Goal: Task Accomplishment & Management: Use online tool/utility

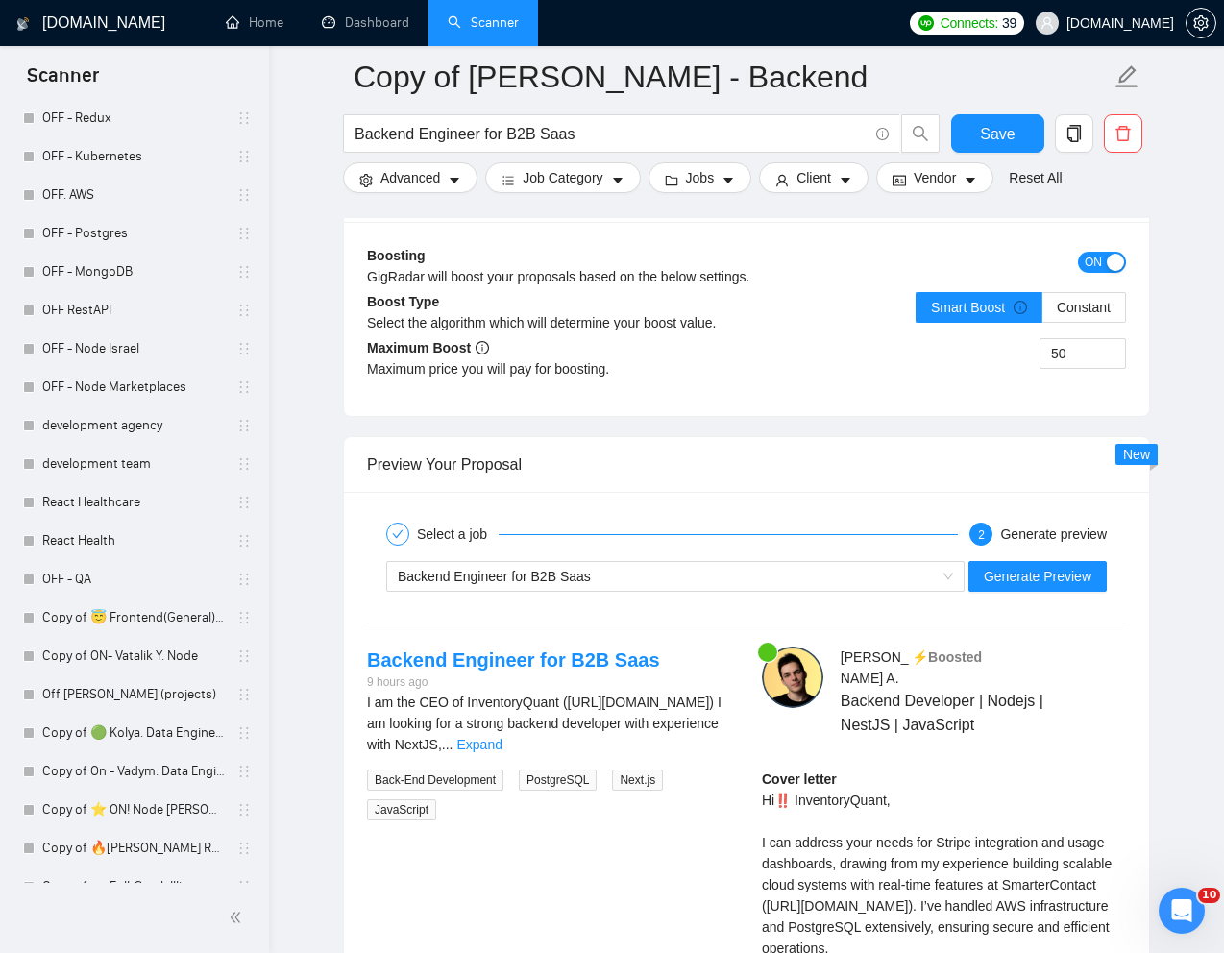
scroll to position [3579, 0]
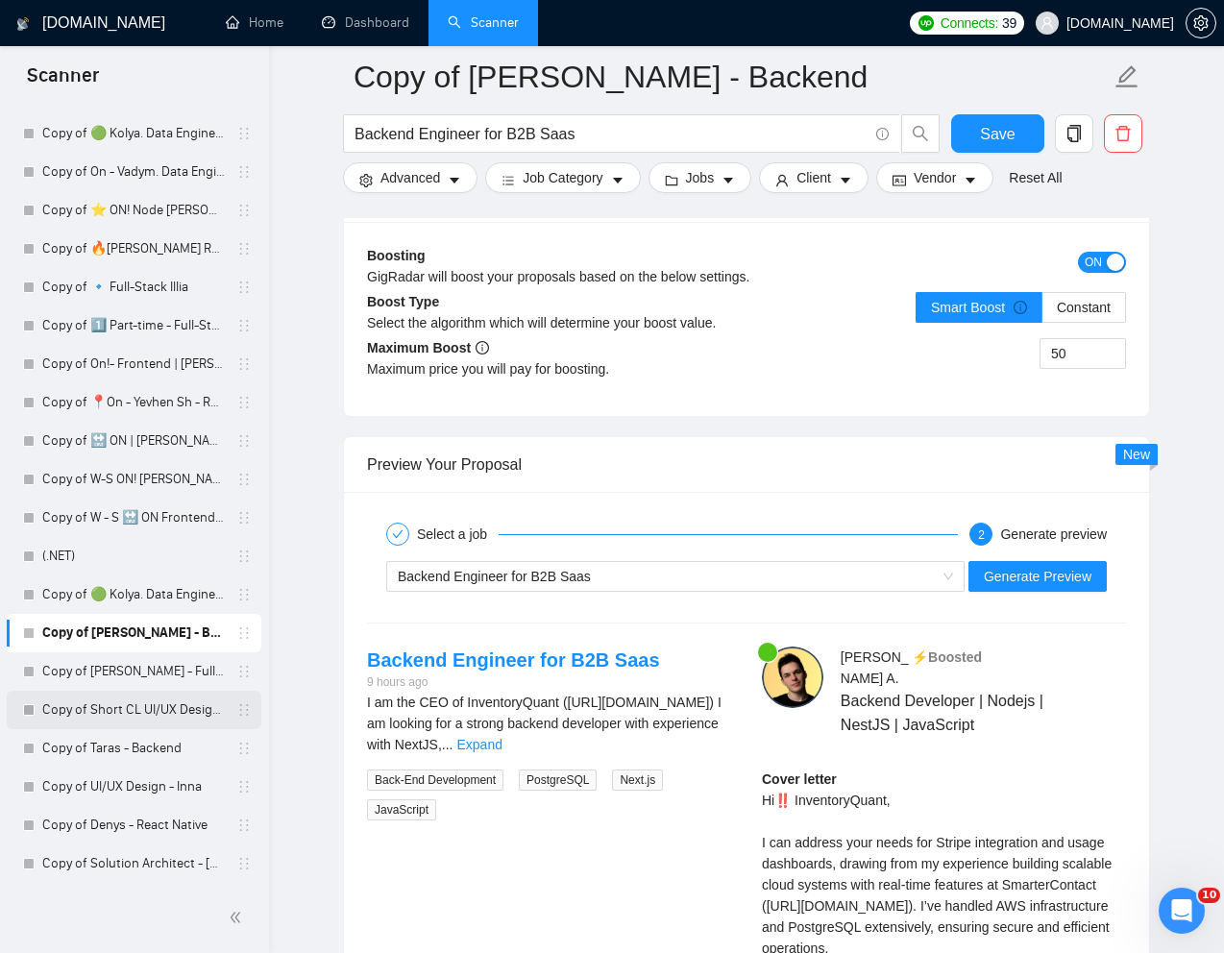
click at [112, 712] on link "Copy of Short CL UI/UX Design - [PERSON_NAME]" at bounding box center [133, 710] width 183 height 38
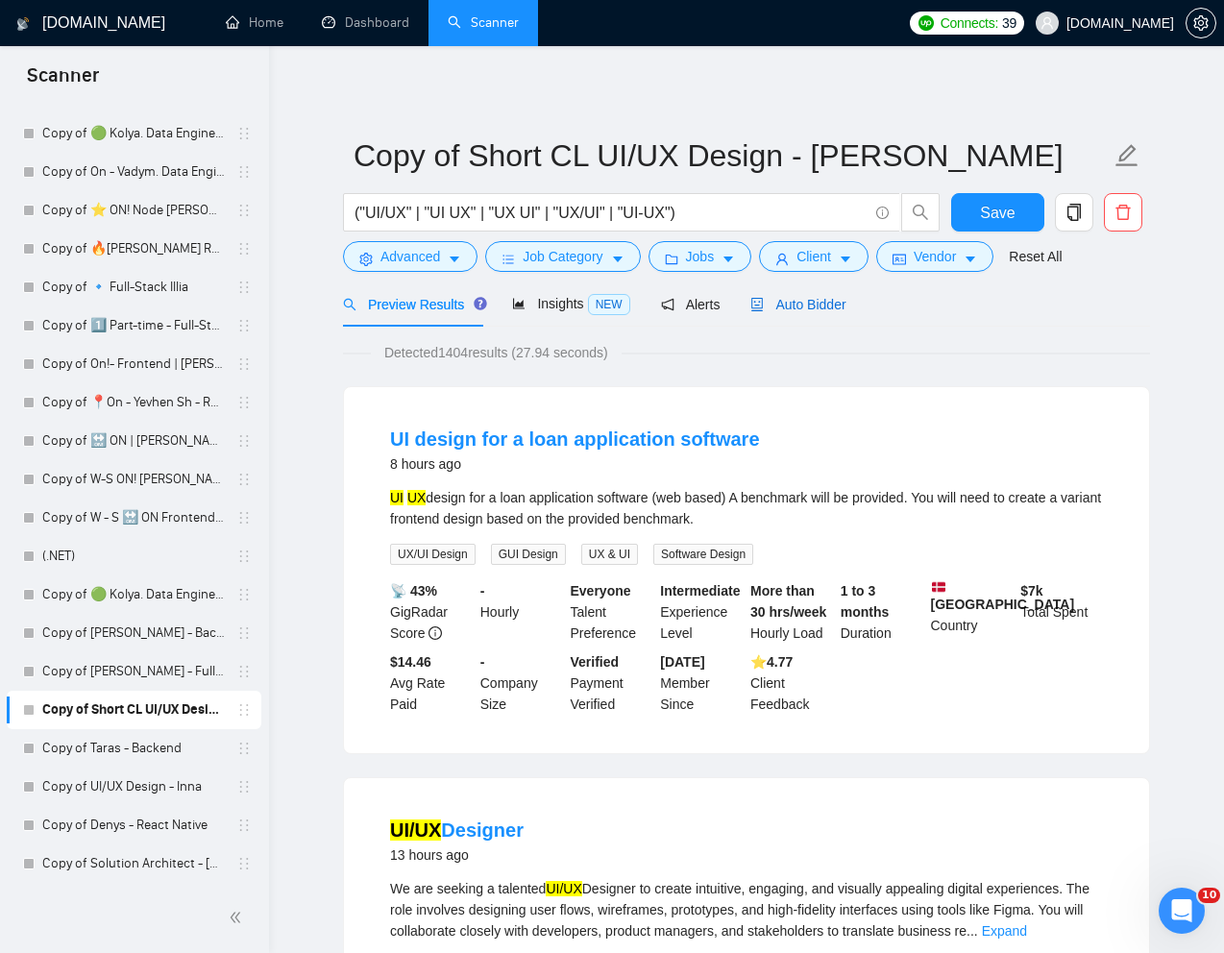
click at [801, 306] on span "Auto Bidder" at bounding box center [797, 304] width 95 height 15
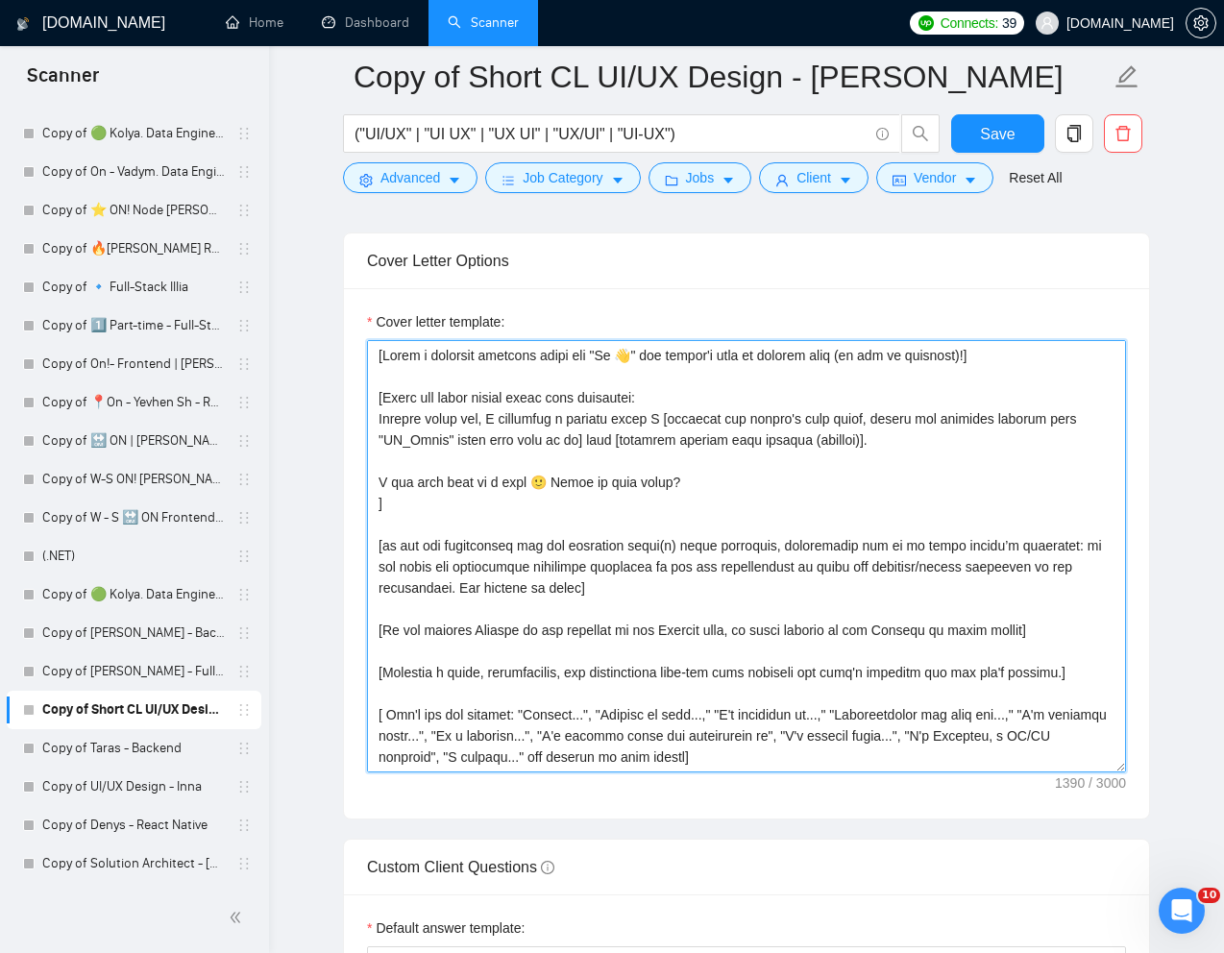
click at [494, 447] on textarea "Cover letter template:" at bounding box center [746, 556] width 759 height 432
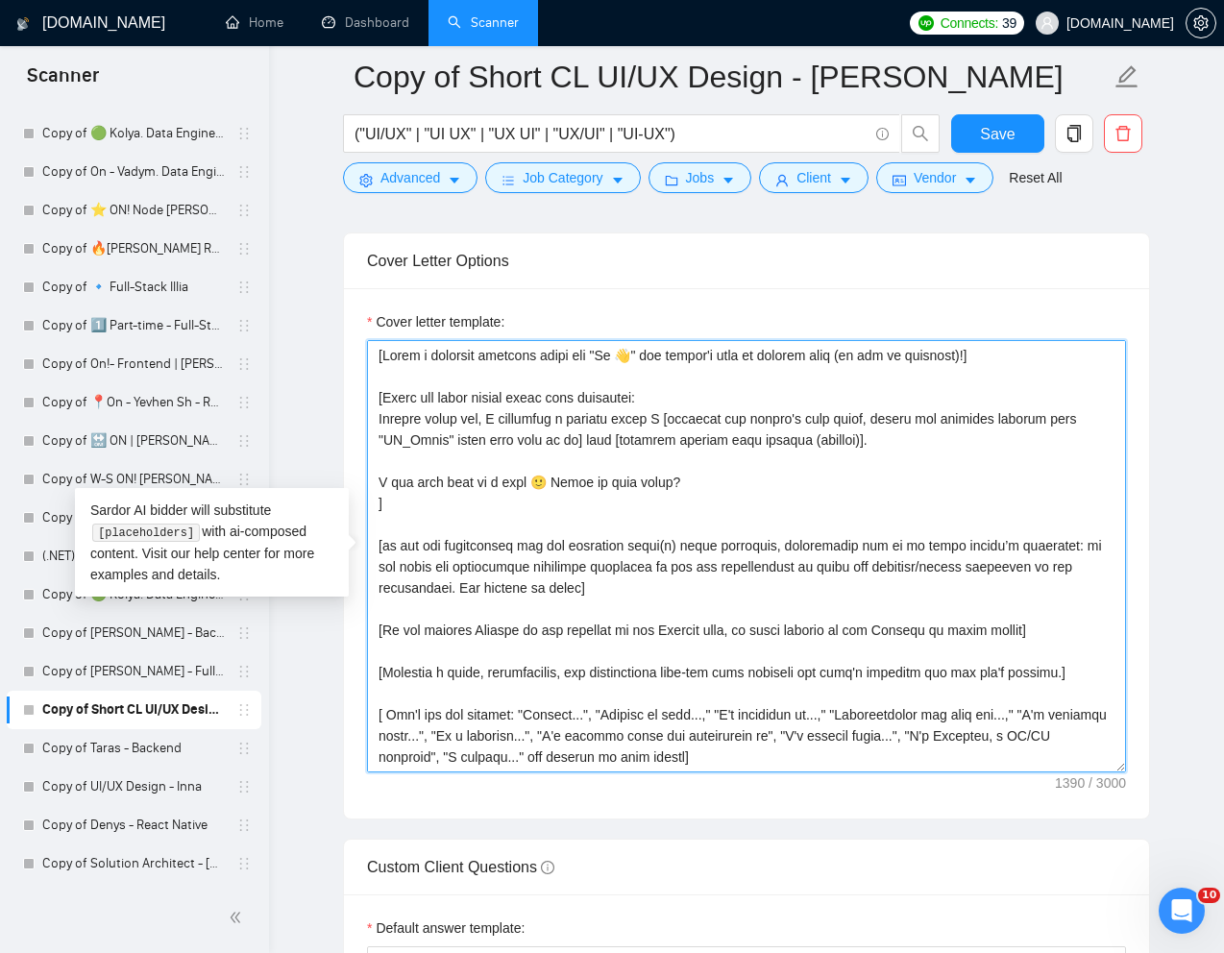
drag, startPoint x: 448, startPoint y: 442, endPoint x: 517, endPoint y: 439, distance: 69.2
click at [517, 439] on textarea "Cover letter template:" at bounding box center [746, 556] width 759 height 432
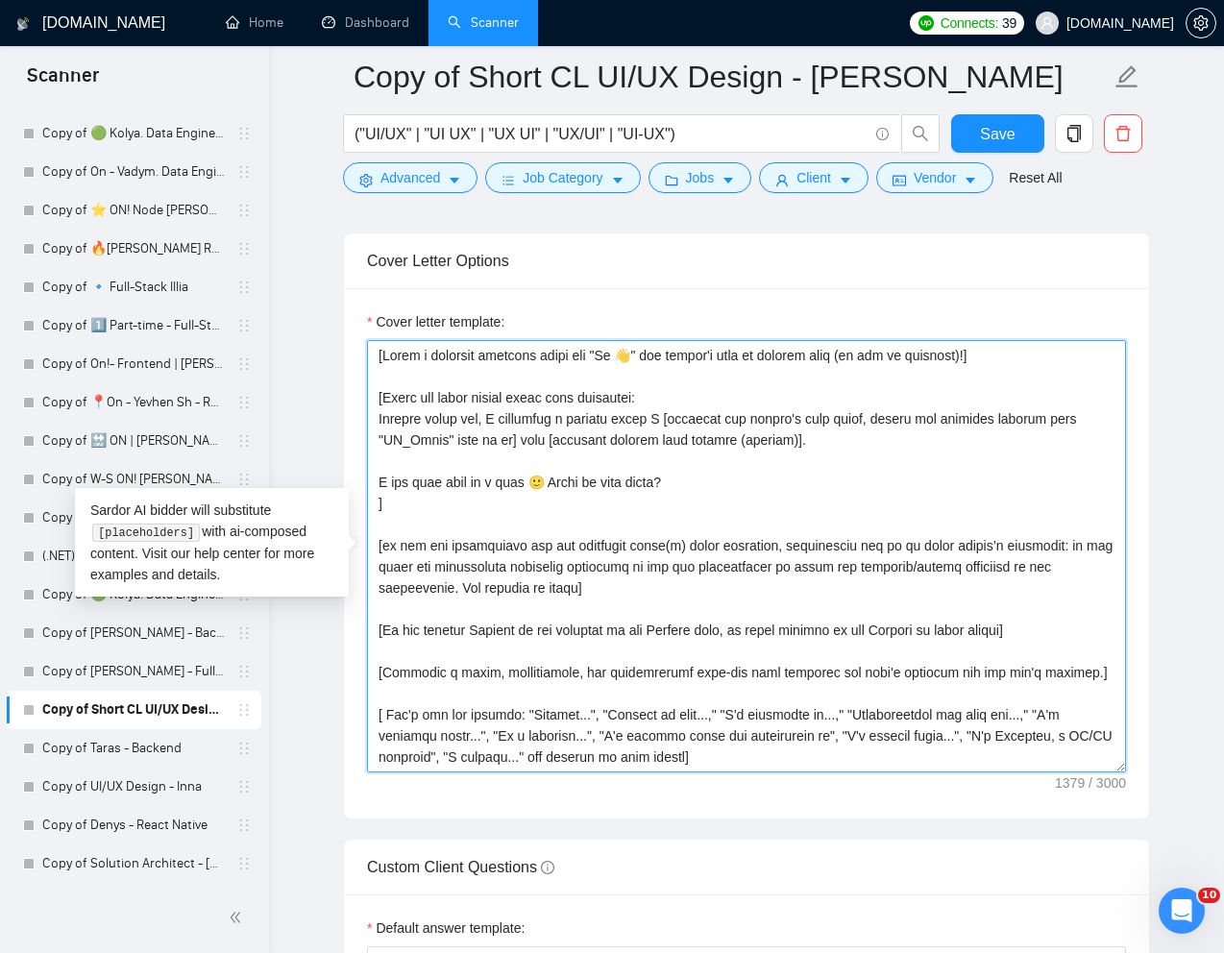
click at [636, 513] on textarea "Cover letter template:" at bounding box center [746, 556] width 759 height 432
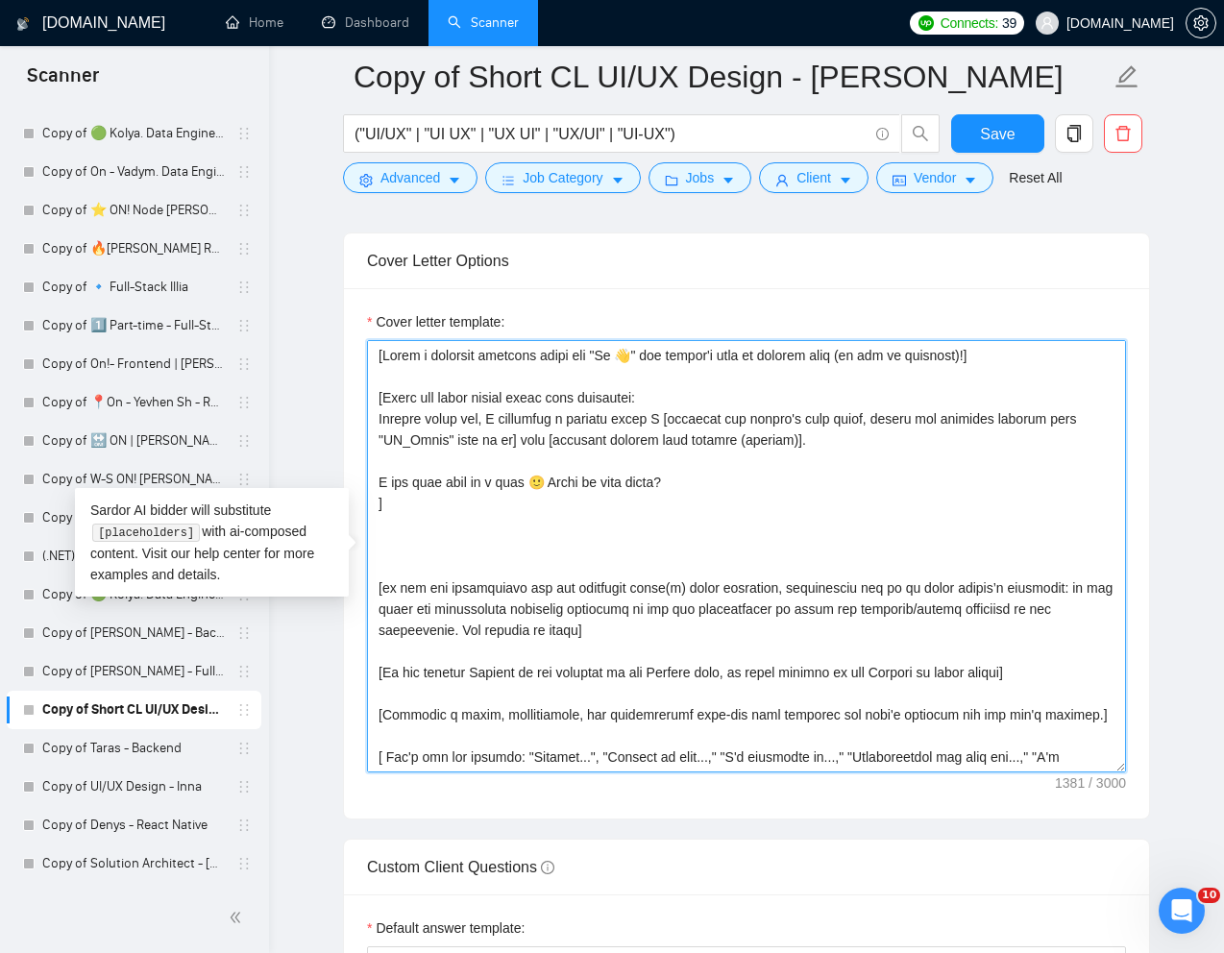
paste textarea "PR_Links SmarterContact - [URL][DOMAIN_NAME] HerHeadquaters (mobile app) - [URL…"
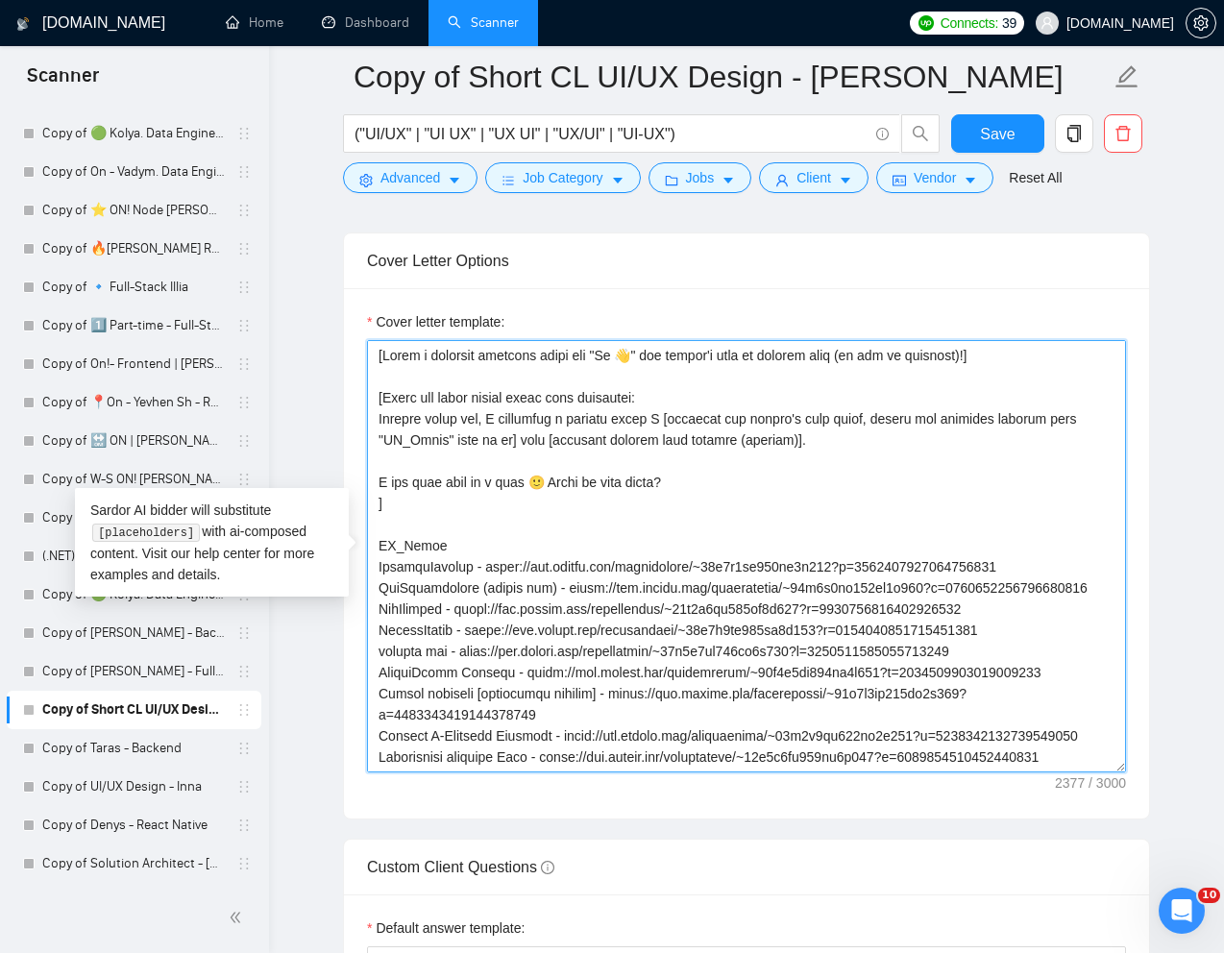
scroll to position [79, 0]
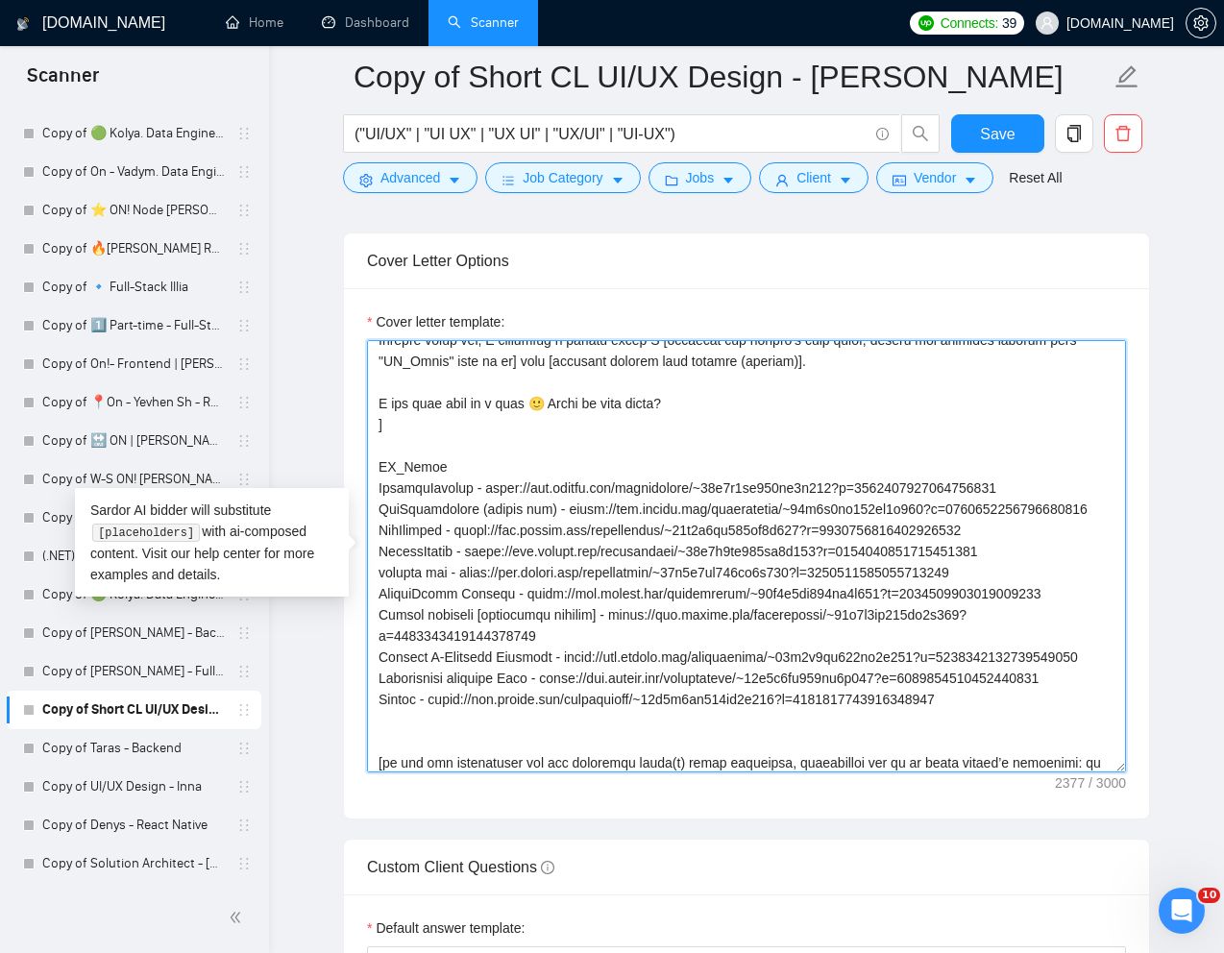
click at [380, 469] on textarea "Cover letter template:" at bounding box center [746, 556] width 759 height 432
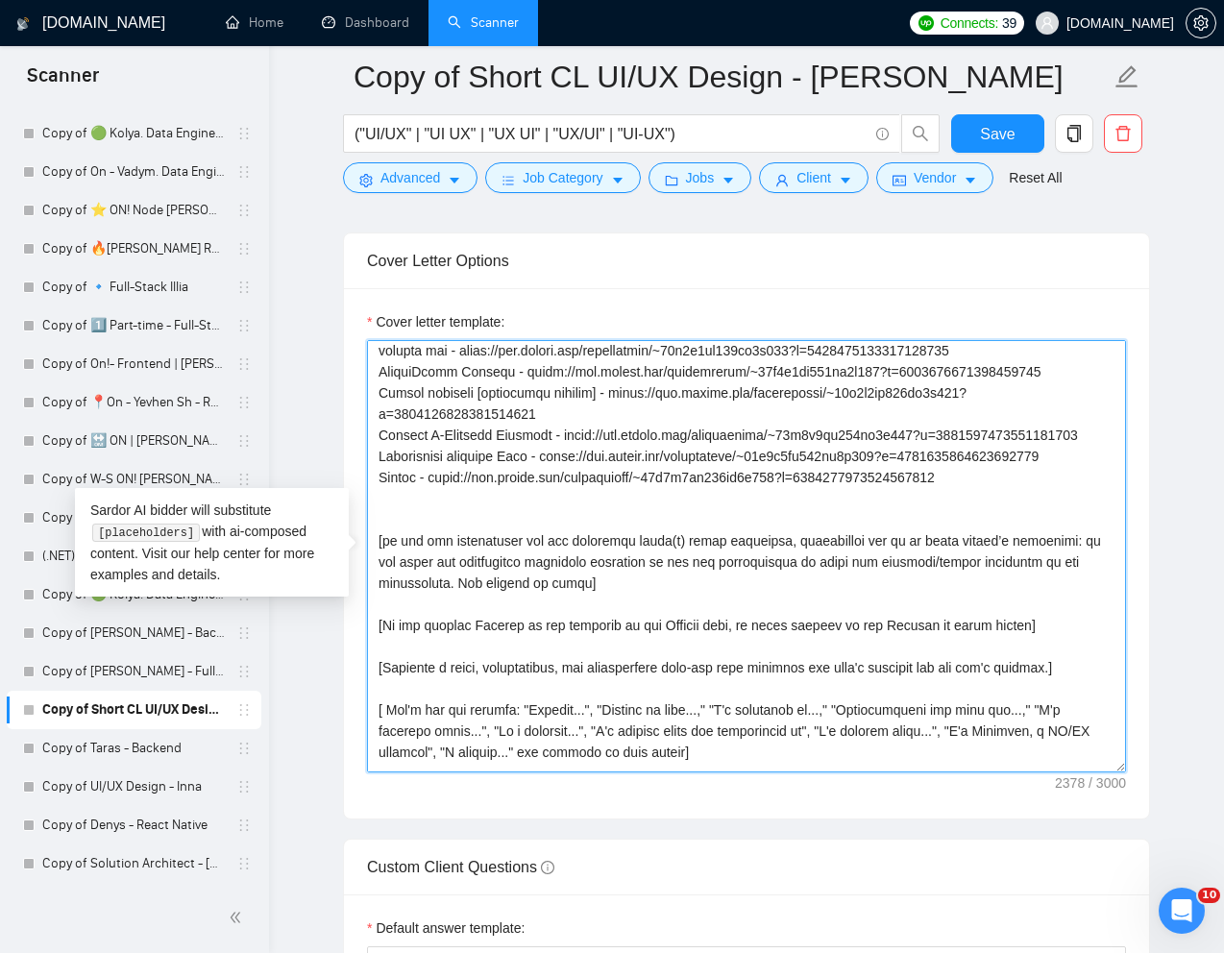
scroll to position [306, 0]
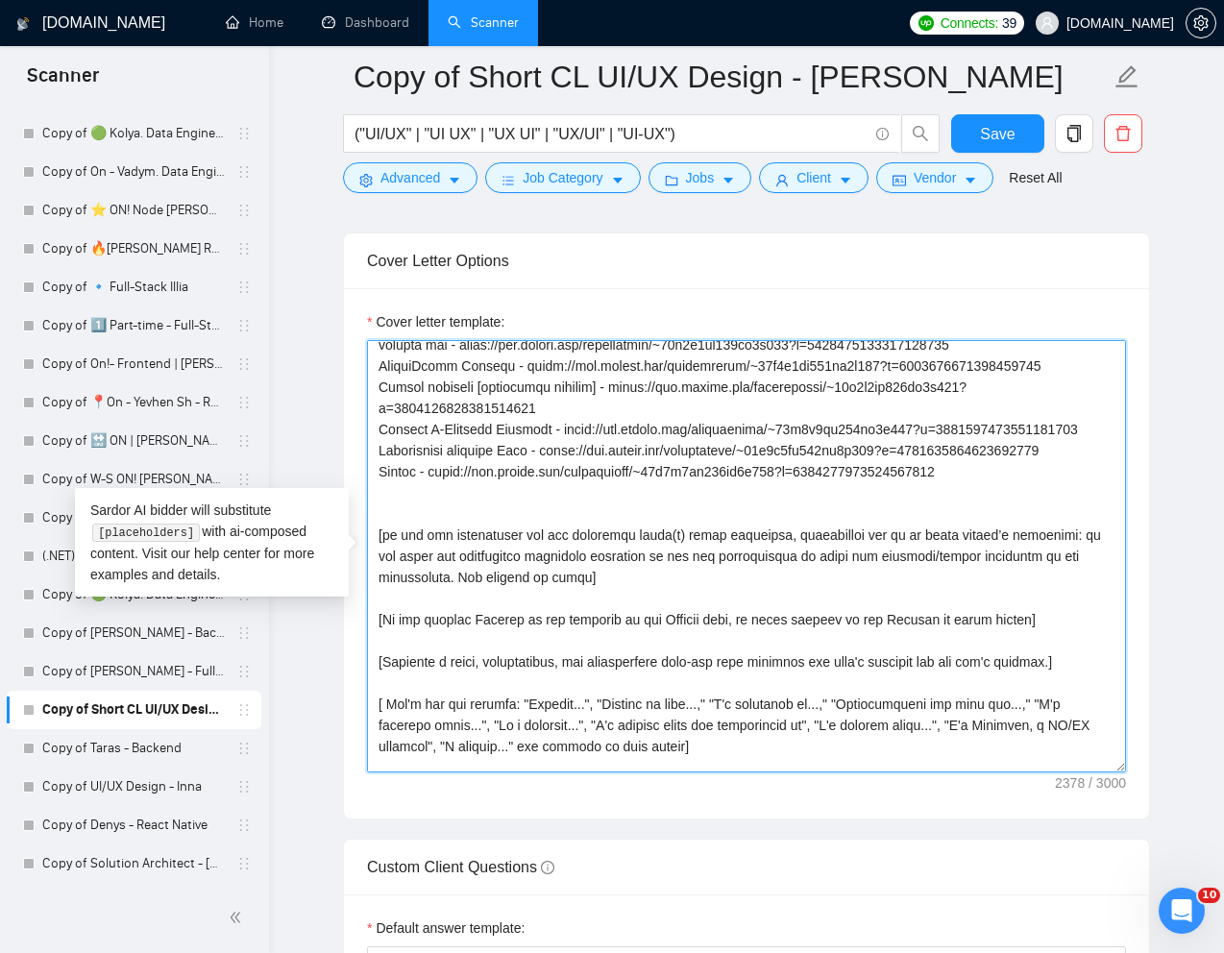
click at [791, 547] on textarea "Cover letter template:" at bounding box center [746, 556] width 759 height 432
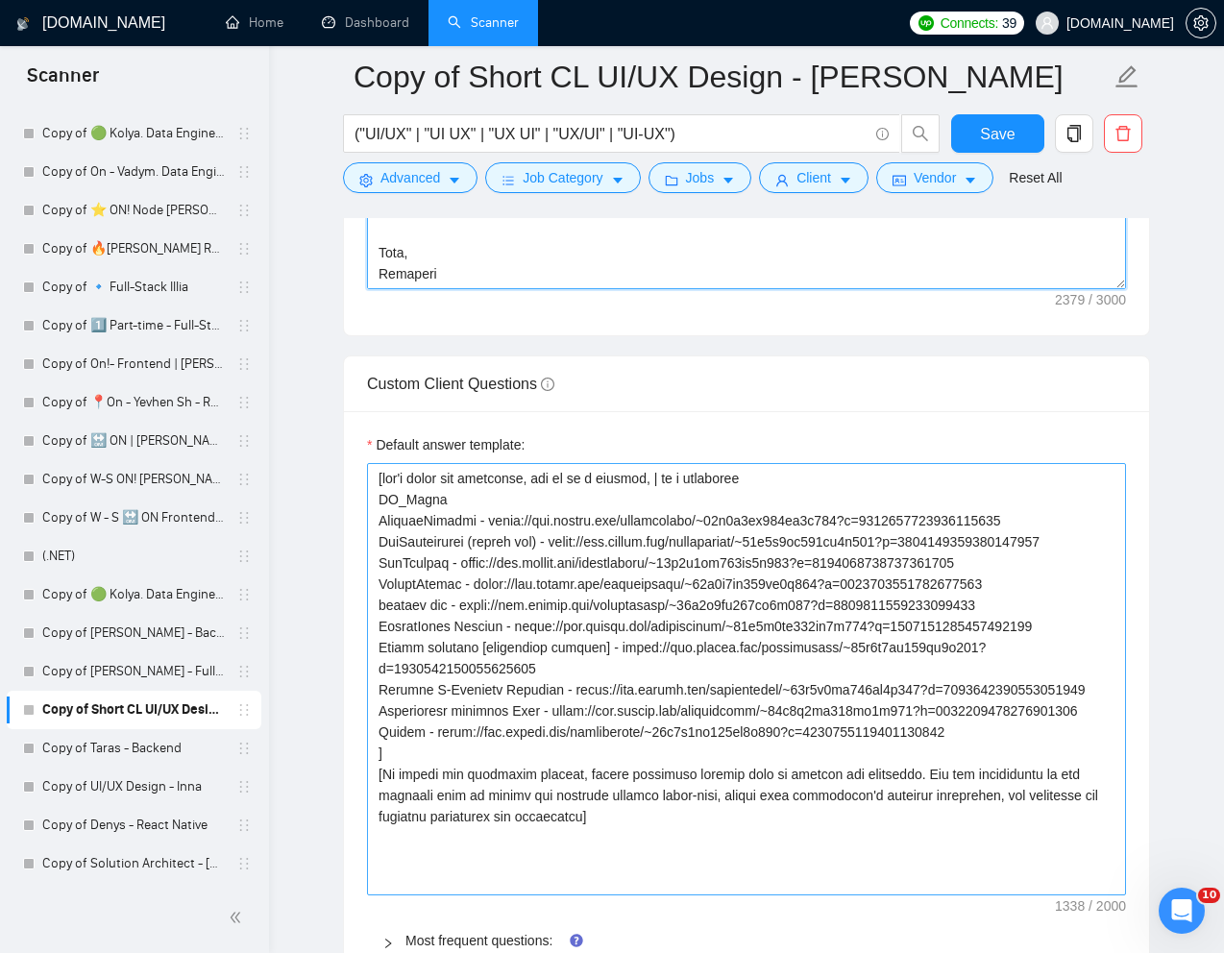
scroll to position [2810, 0]
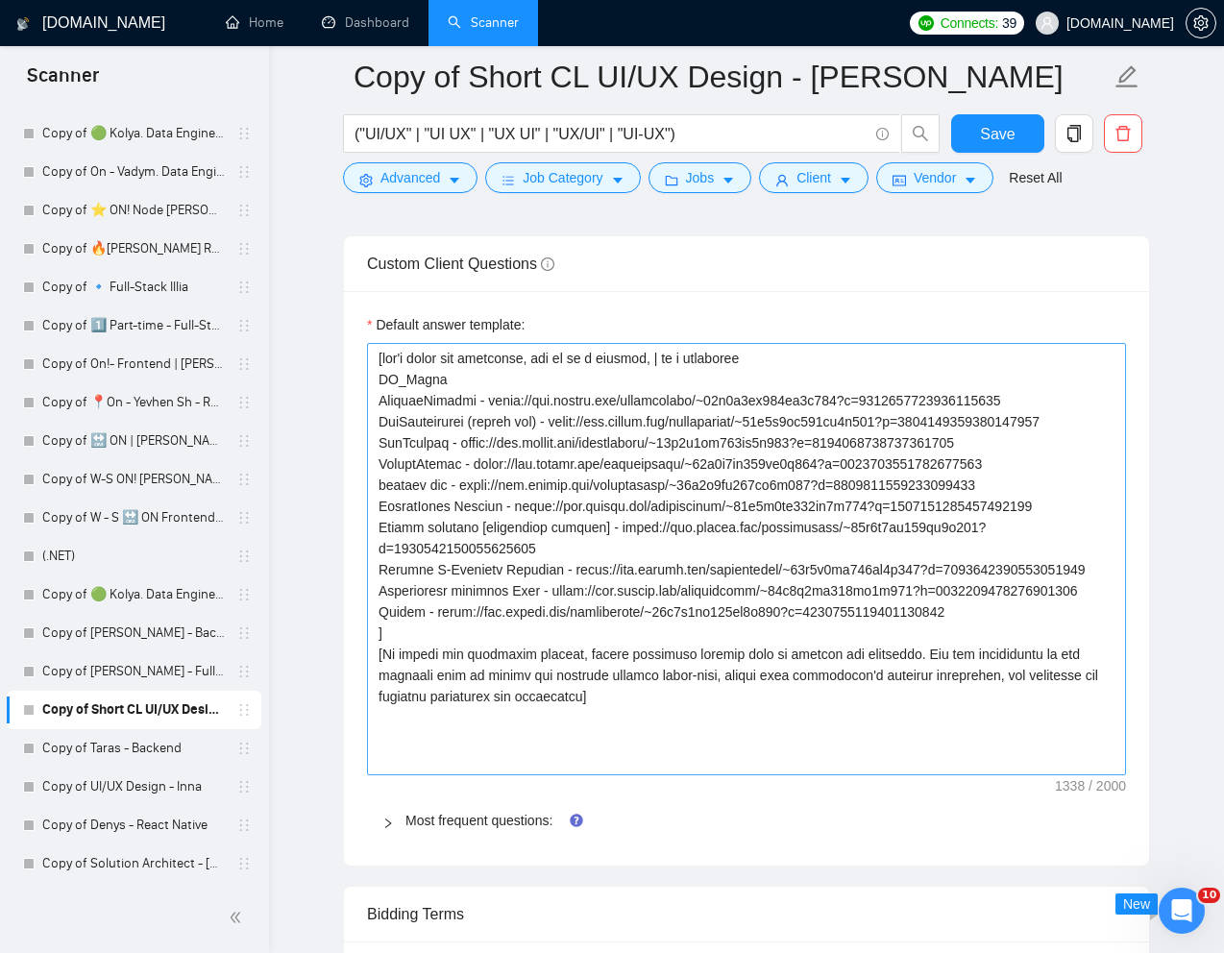
type textarea "[Lorem i dolorsit ametcons adipi eli "Se 👋" doe tempor'i utla et dolorem aliq (…"
click at [475, 669] on textarea "Default answer template:" at bounding box center [746, 559] width 759 height 432
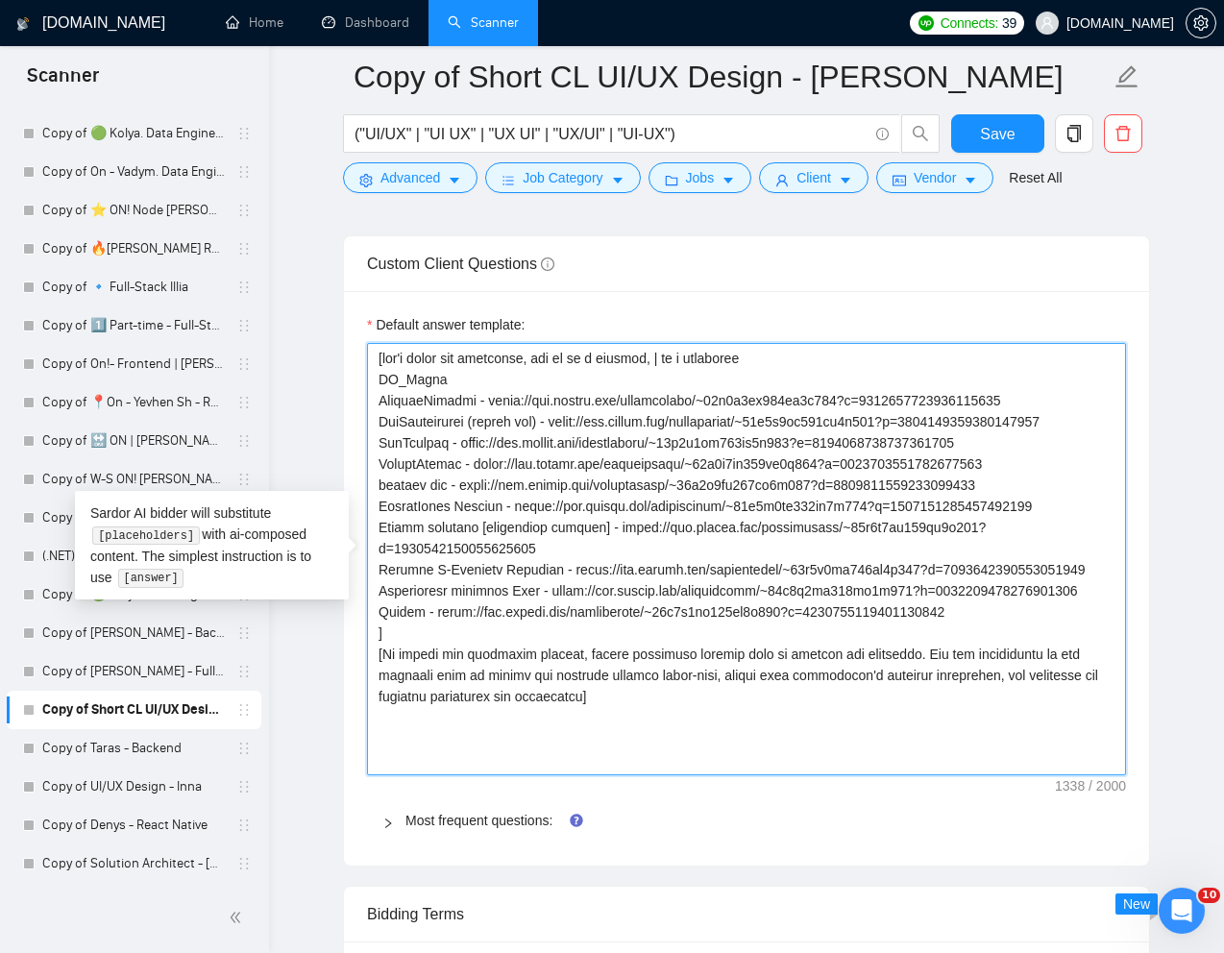
drag, startPoint x: 399, startPoint y: 674, endPoint x: 329, endPoint y: 367, distance: 315.3
click at [329, 367] on main "Copy of Short CL UI/UX Design - [PERSON_NAME] ("UI/UX" | "UI UX" | "UX UI" | "U…" at bounding box center [746, 101] width 893 height 5668
type textarea "[To answer the following inquiry, please integrate details from my profile and …"
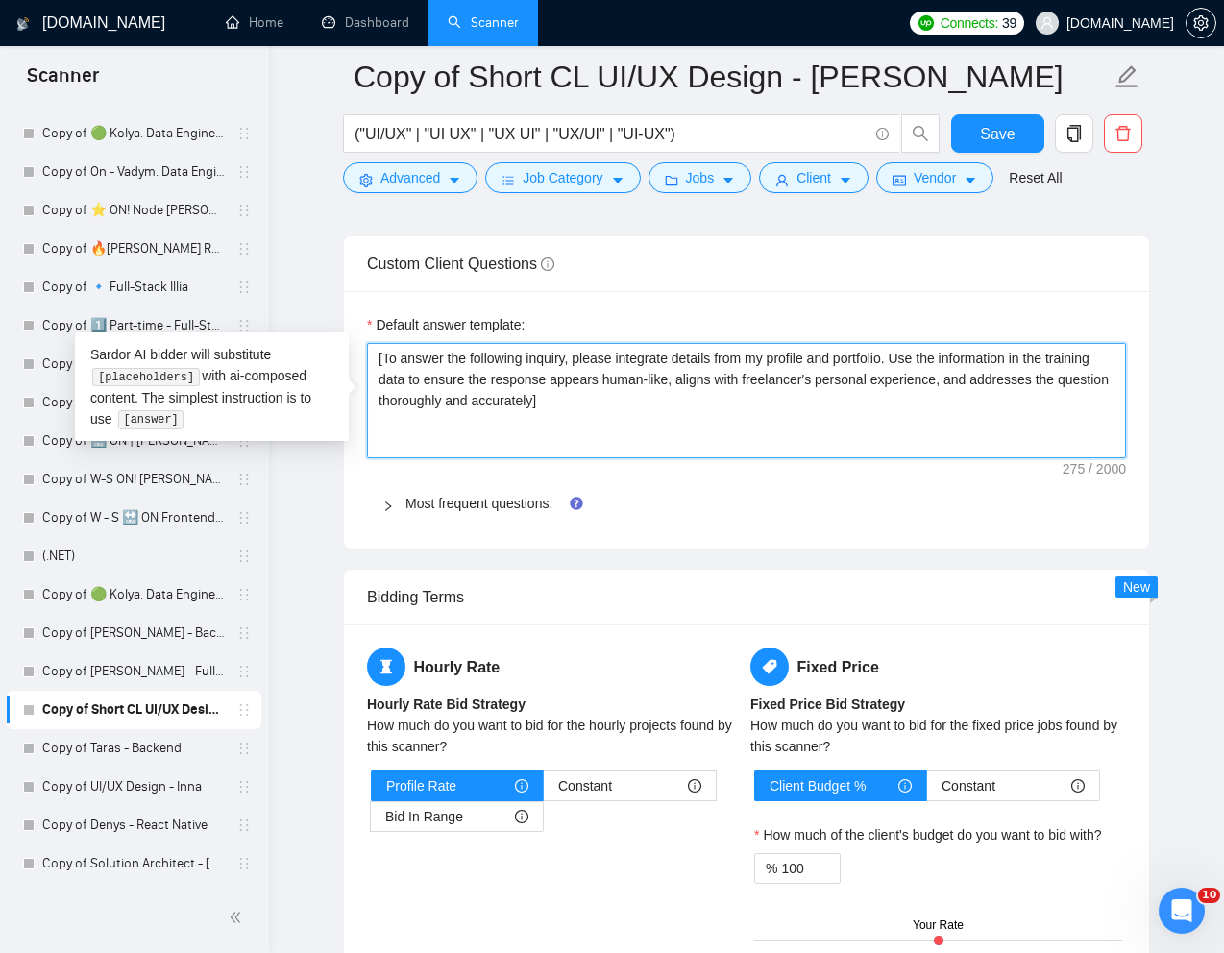
type textarea "[To answer the following inquiry, please integrate details from my profile and …"
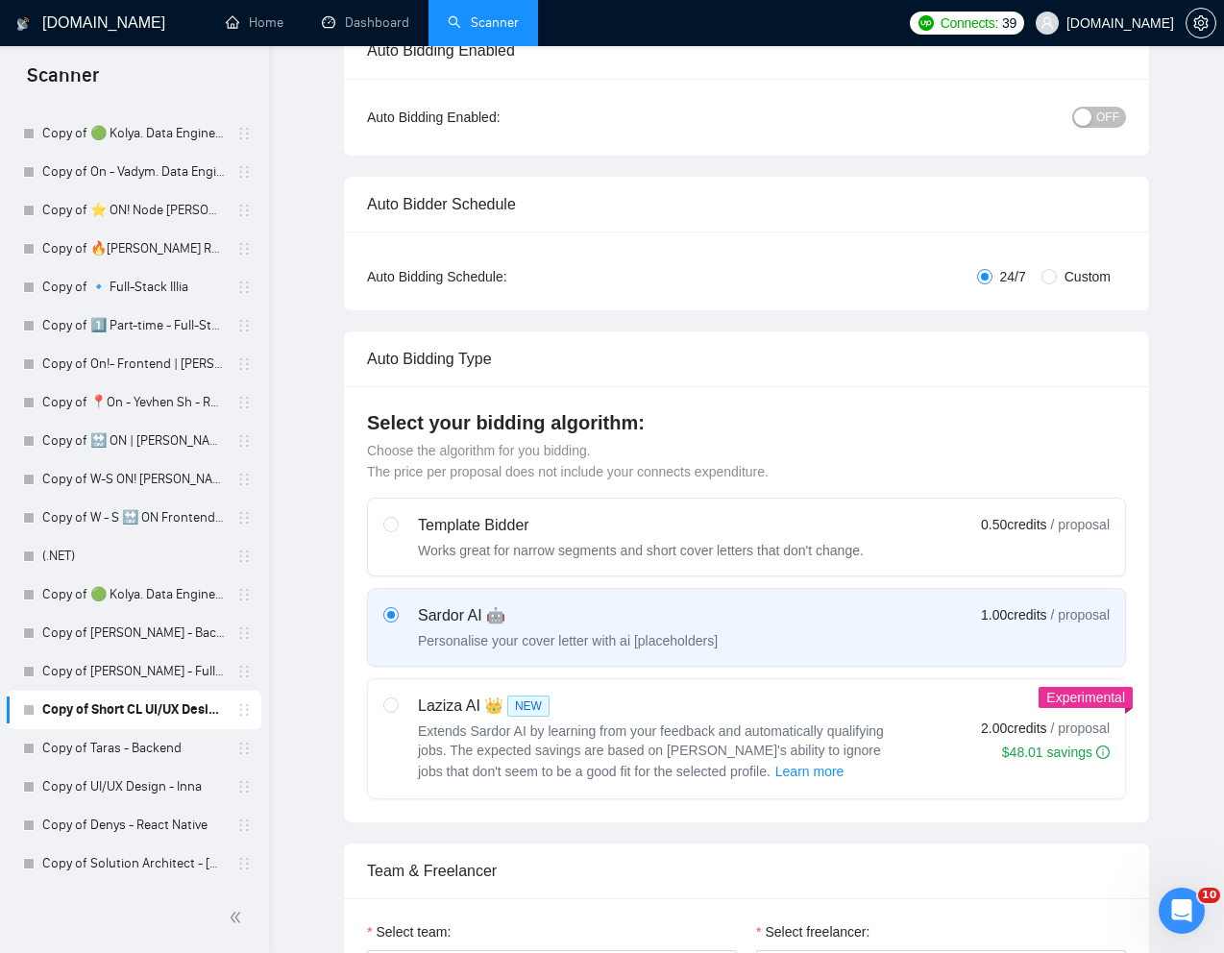
scroll to position [0, 0]
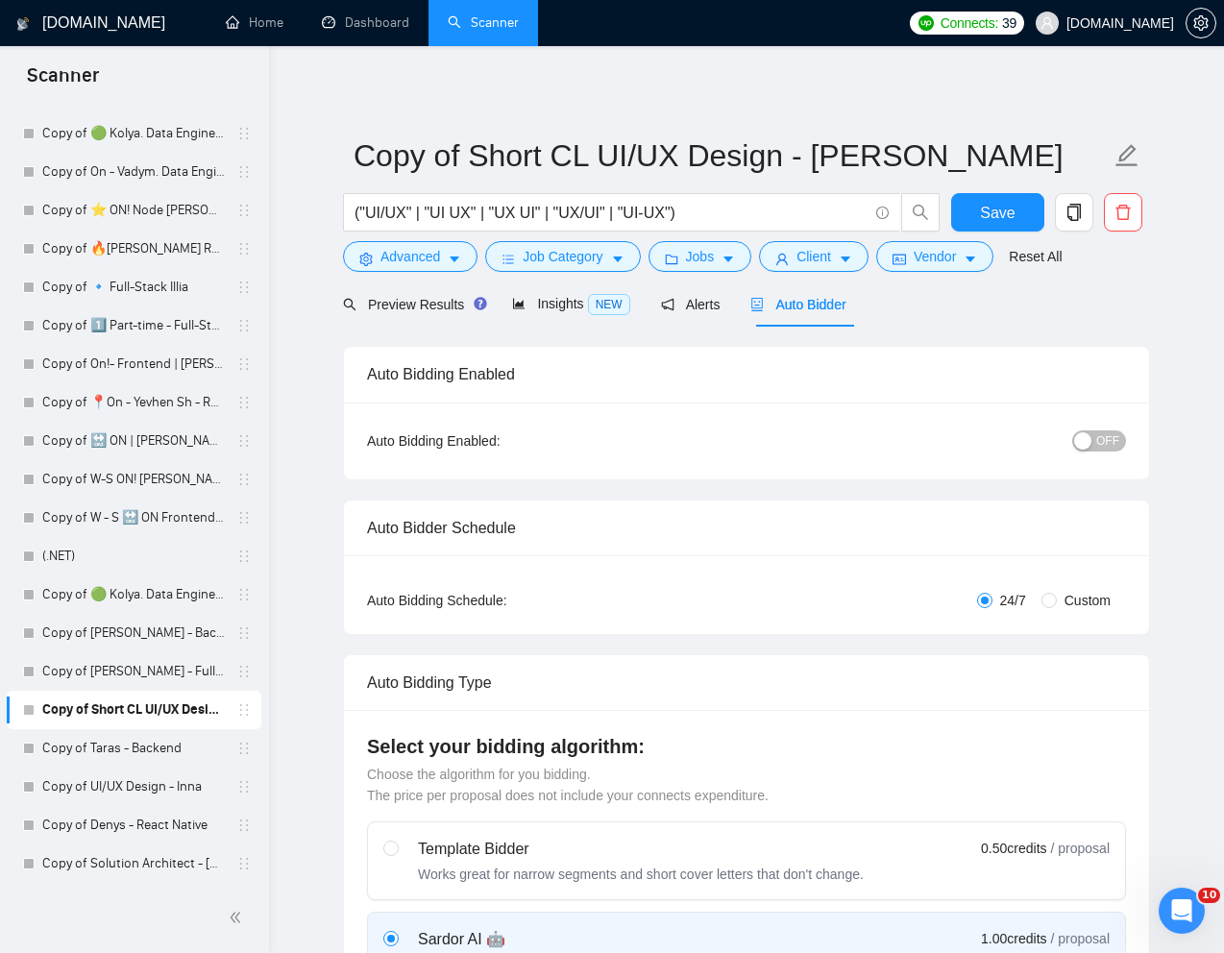
type textarea "[To answer the following inquiry, please integrate details from my profile and …"
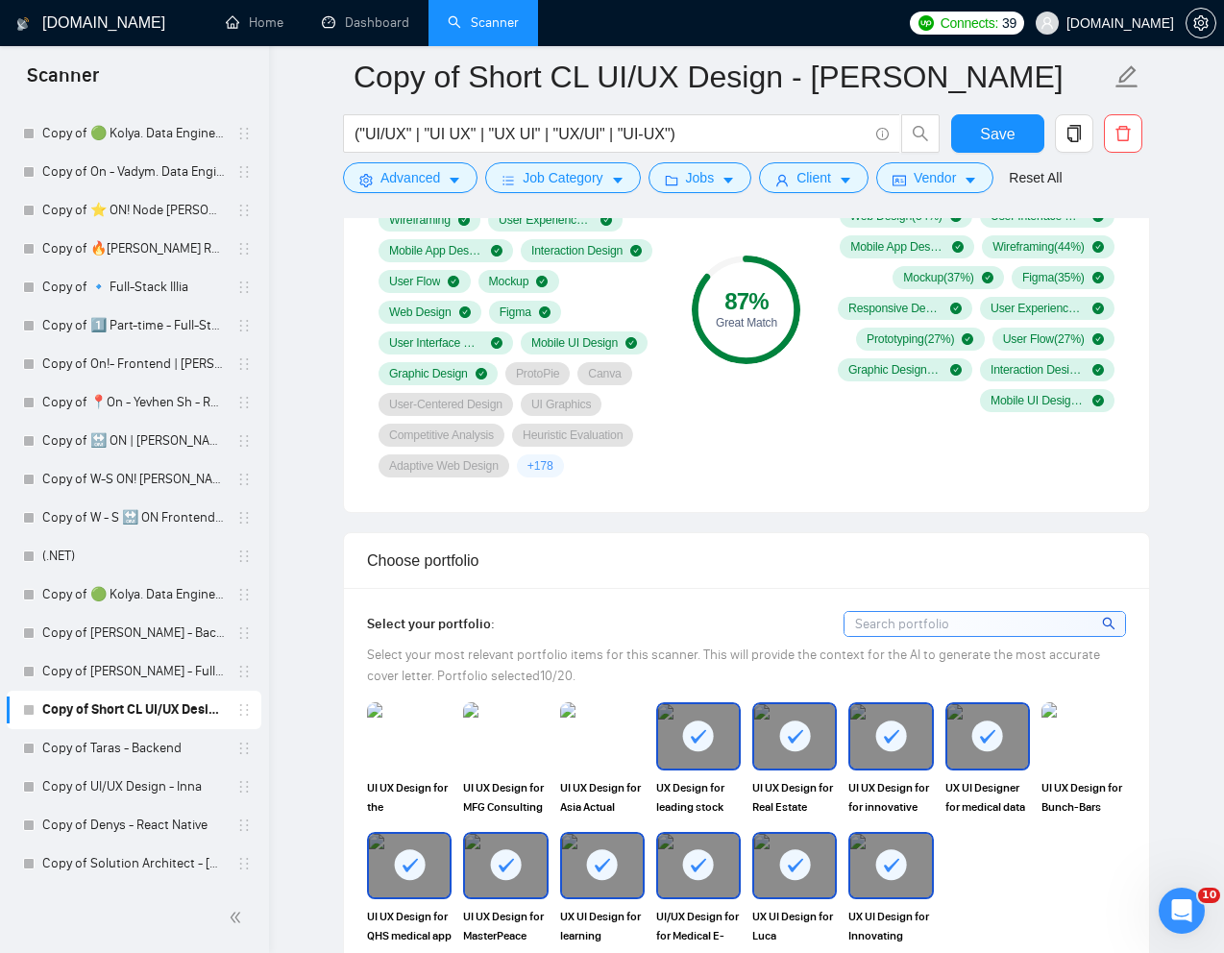
scroll to position [1309, 0]
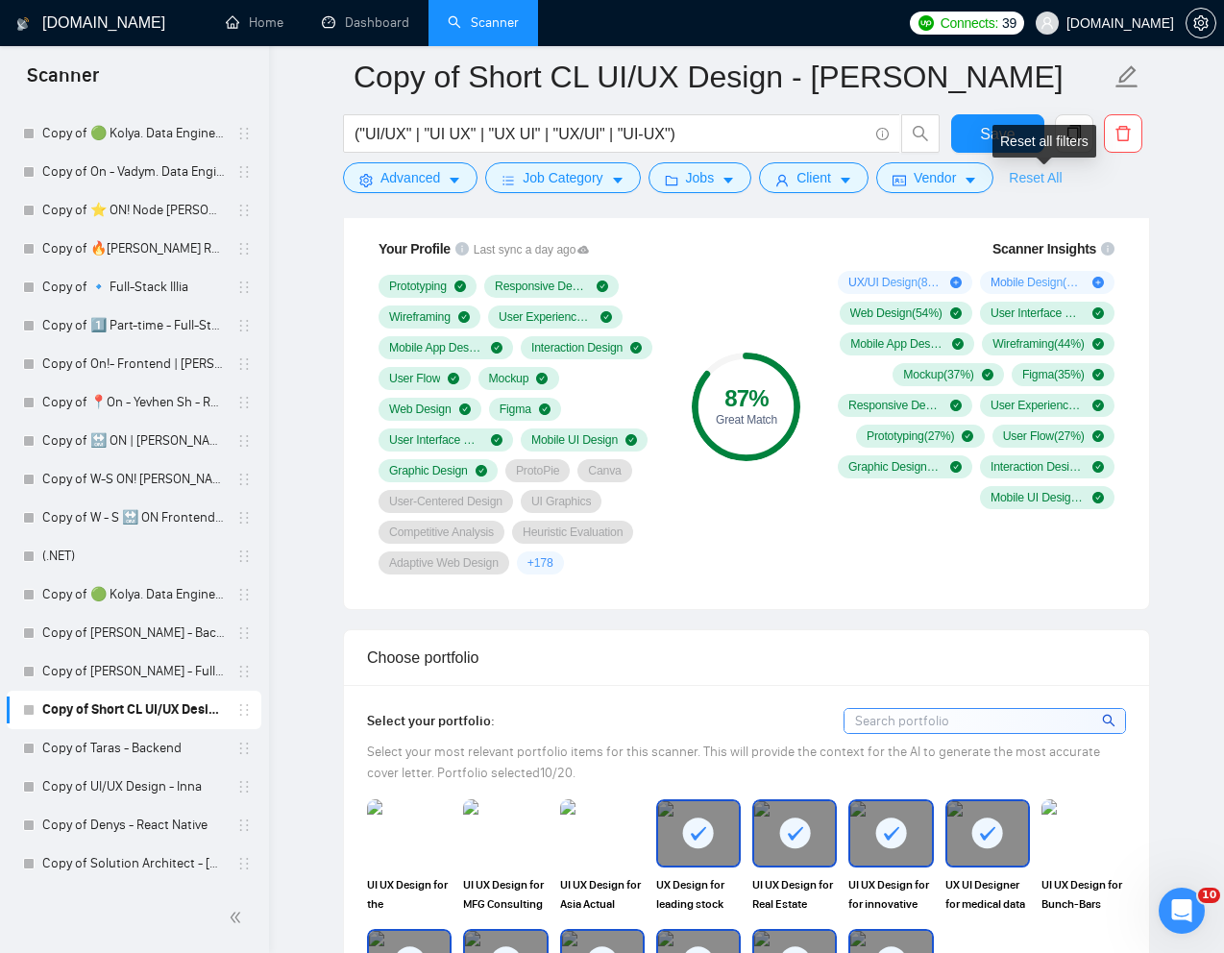
click at [1047, 171] on link "Reset All" at bounding box center [1035, 177] width 53 height 21
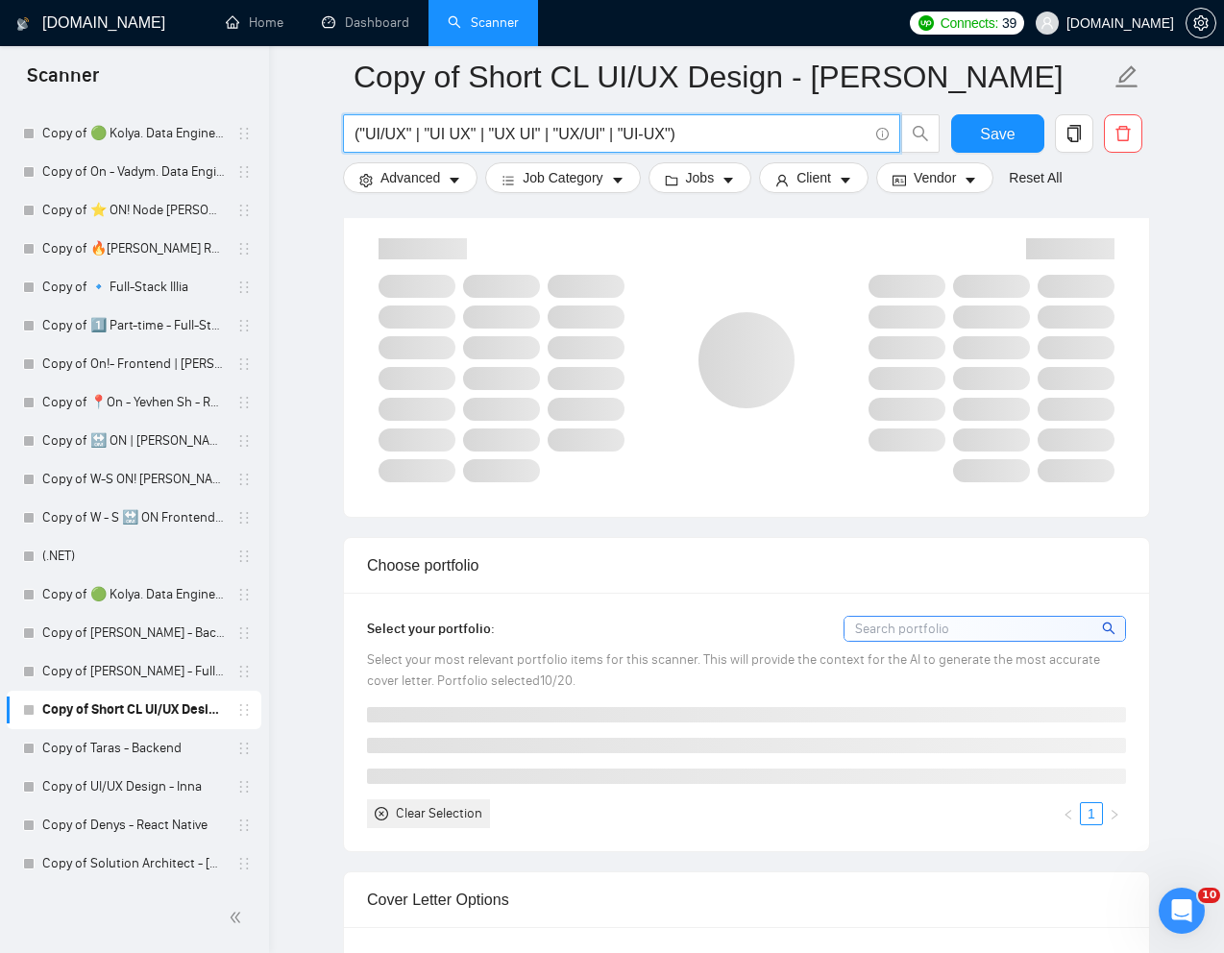
click at [675, 133] on input "("UI/UX" | "UI UX" | "UX UI" | "UX/UI" | "UI-UX")" at bounding box center [610, 134] width 513 height 24
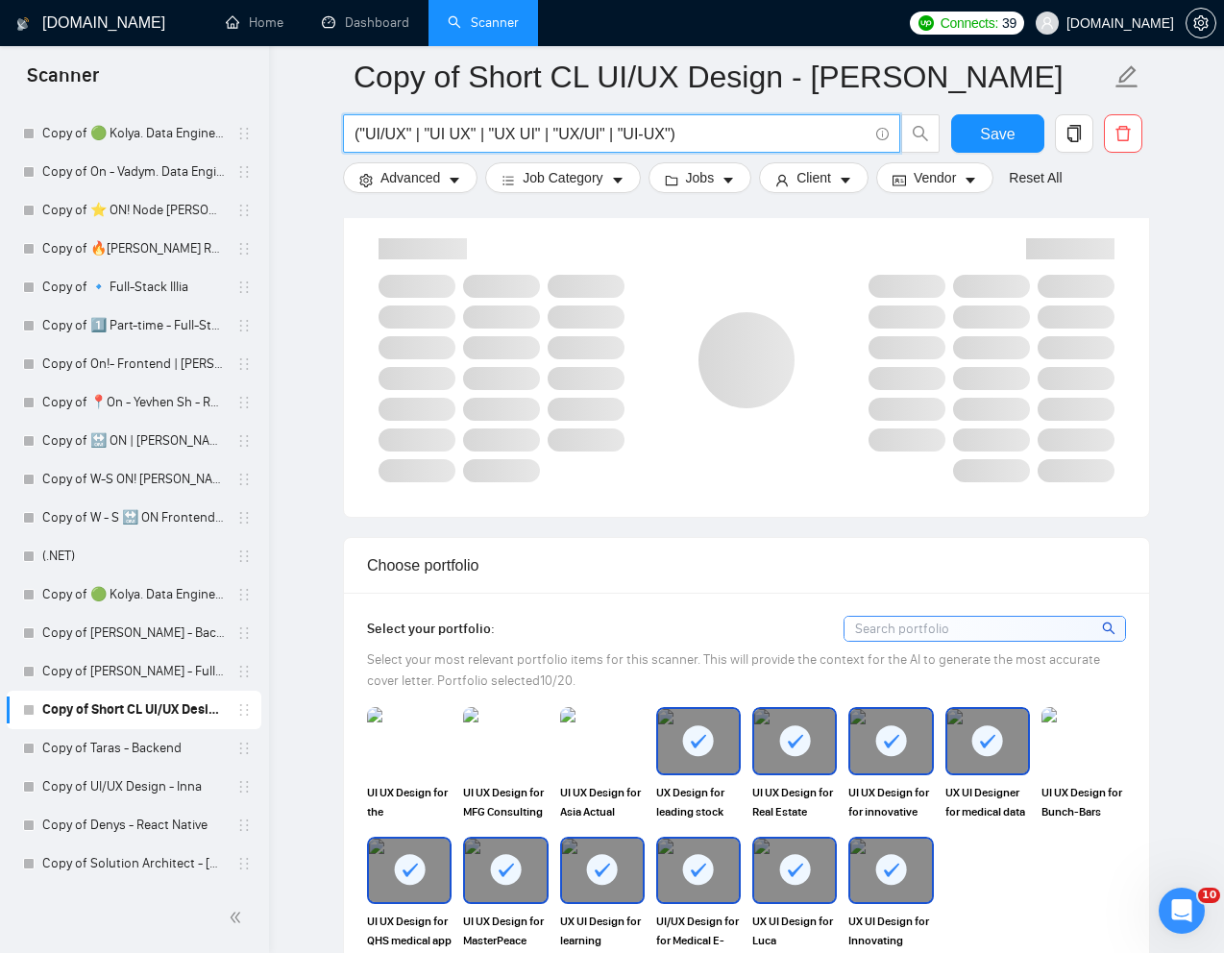
paste input "Web Designer for Envisia Learning Site Redesign"
type input "Web Designer for Envisia Learning Site Redesign"
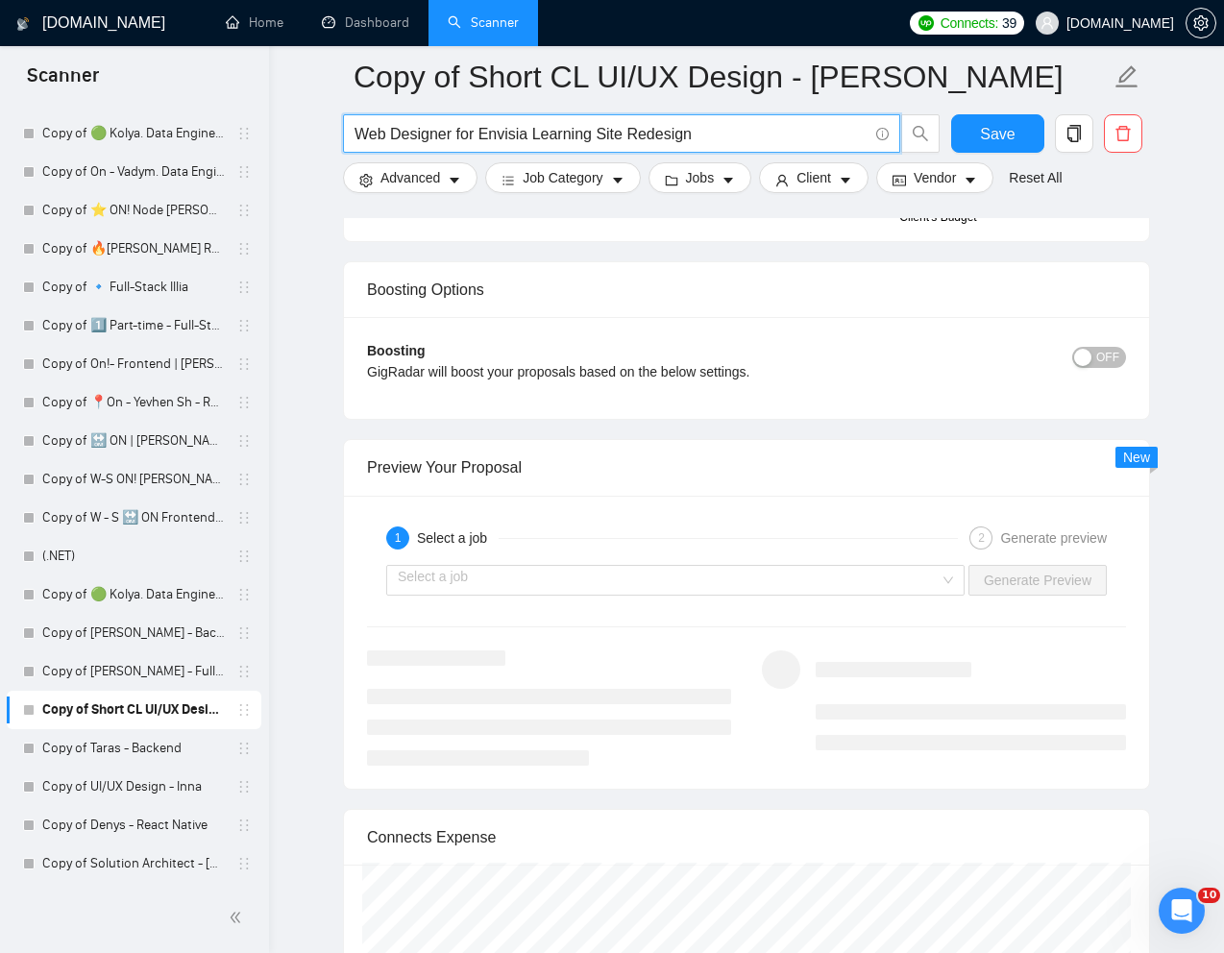
scroll to position [3609, 0]
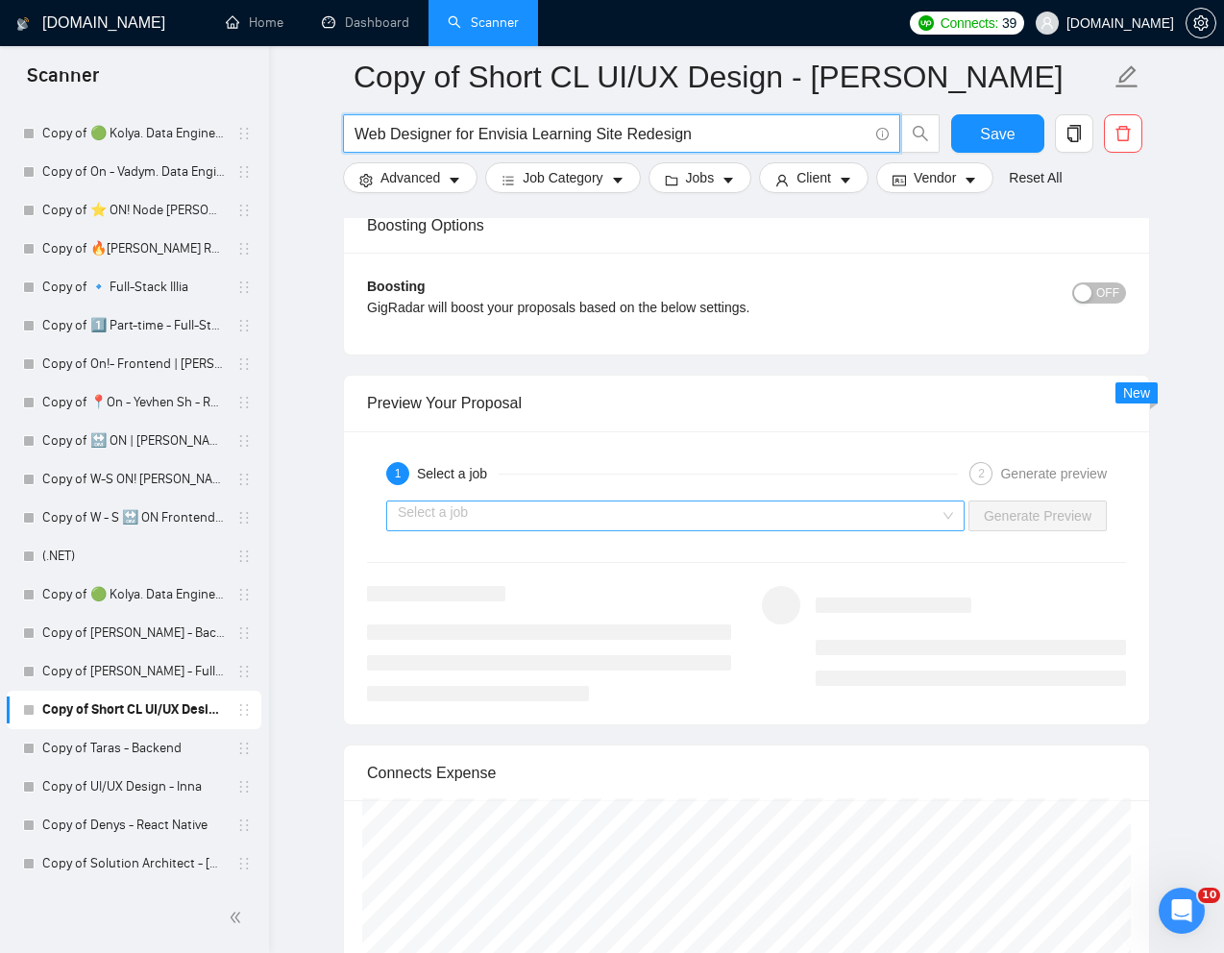
type input "Web Designer for Envisia Learning Site Redesign"
click at [720, 524] on input "search" at bounding box center [669, 515] width 542 height 29
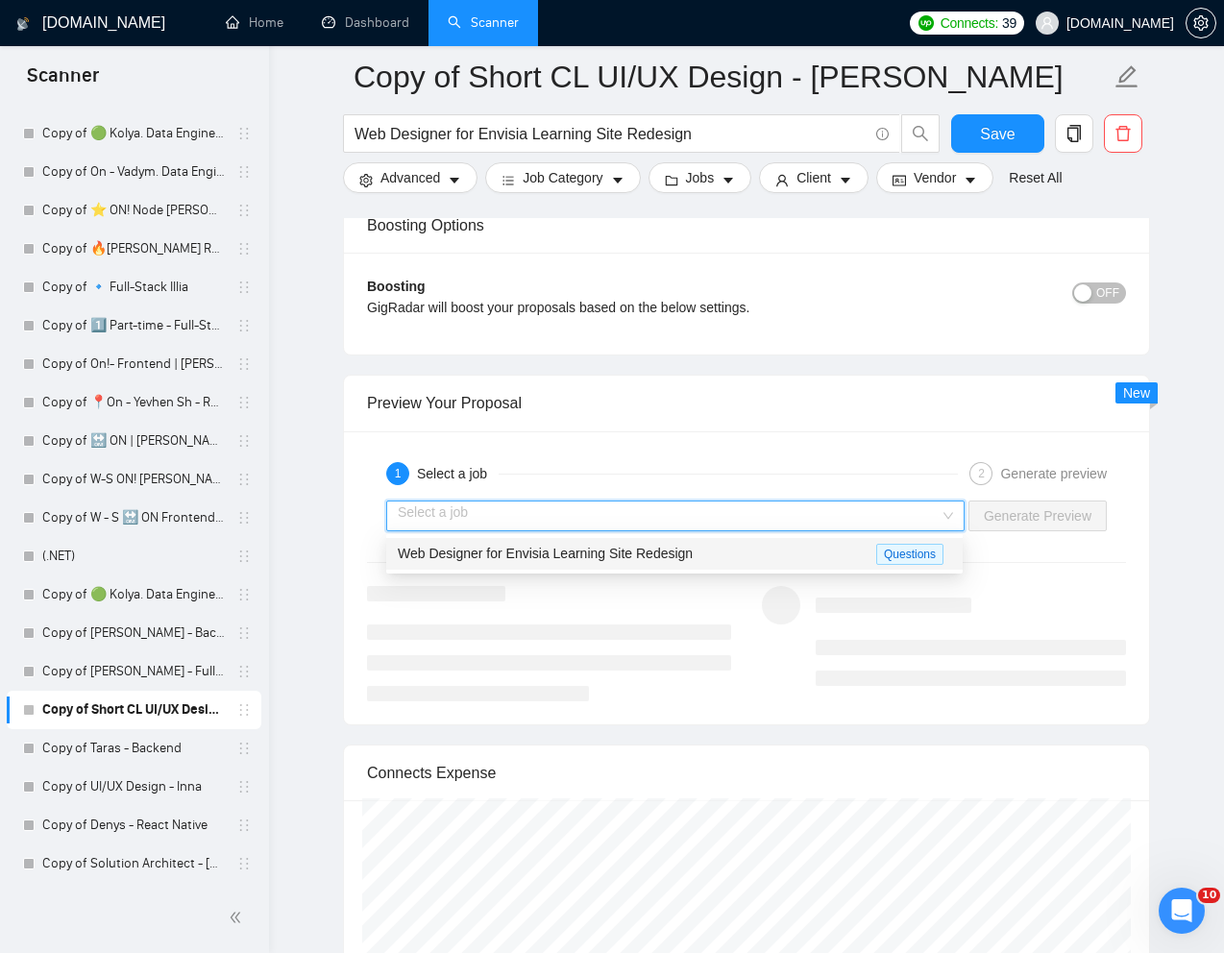
click at [639, 554] on span "Web Designer for Envisia Learning Site Redesign" at bounding box center [545, 553] width 295 height 15
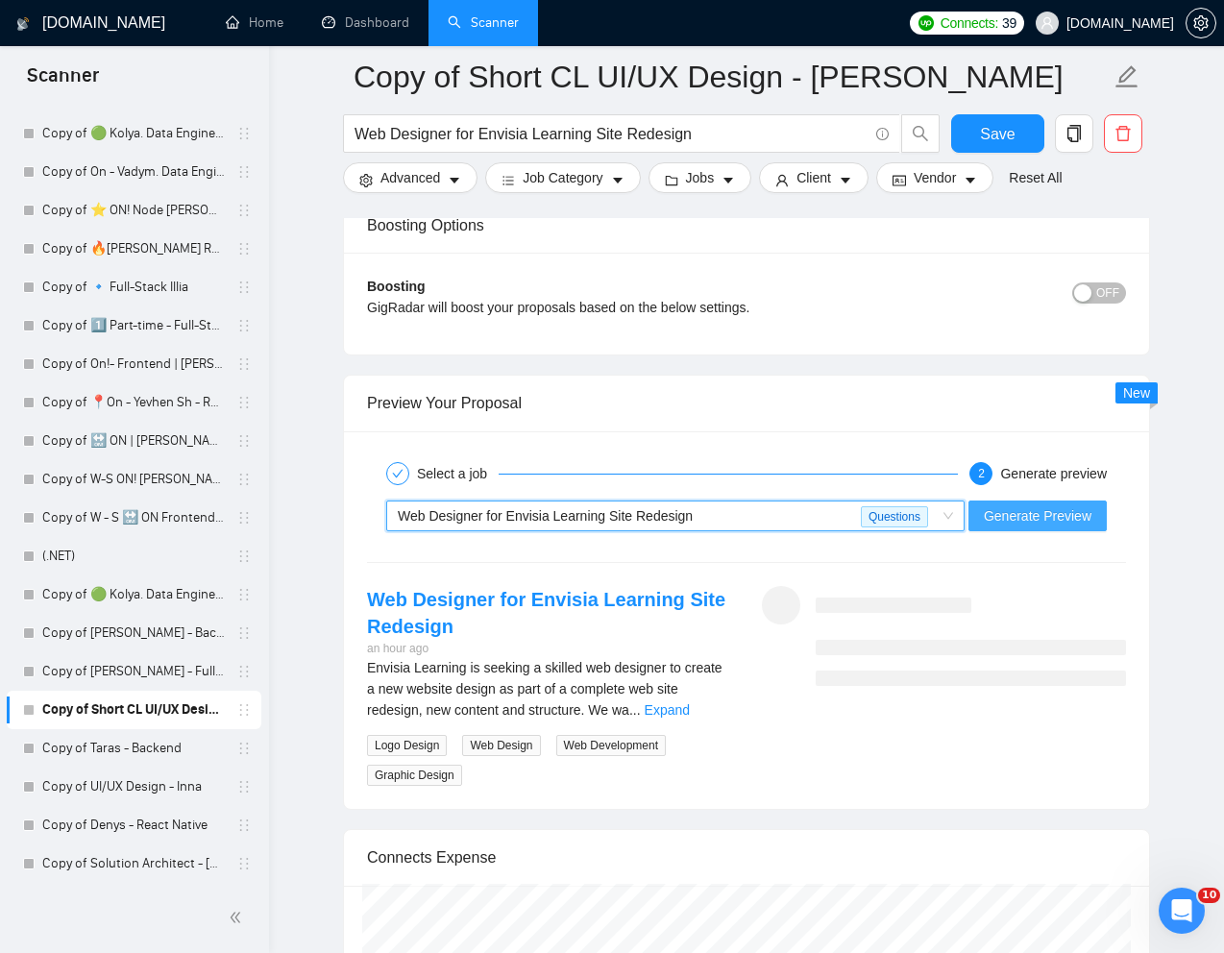
click at [1009, 511] on span "Generate Preview" at bounding box center [1038, 515] width 108 height 21
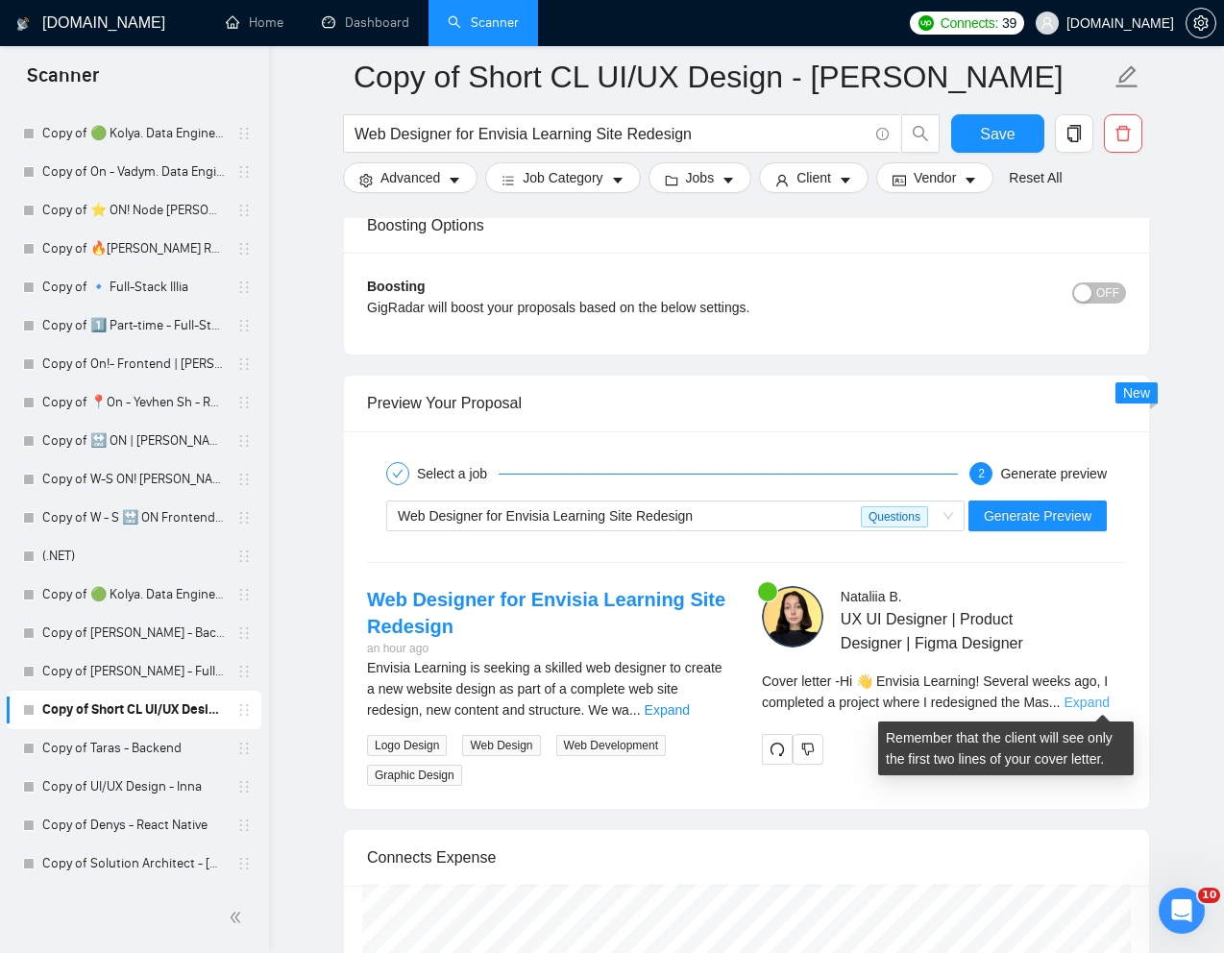
click at [1098, 697] on link "Expand" at bounding box center [1086, 702] width 45 height 15
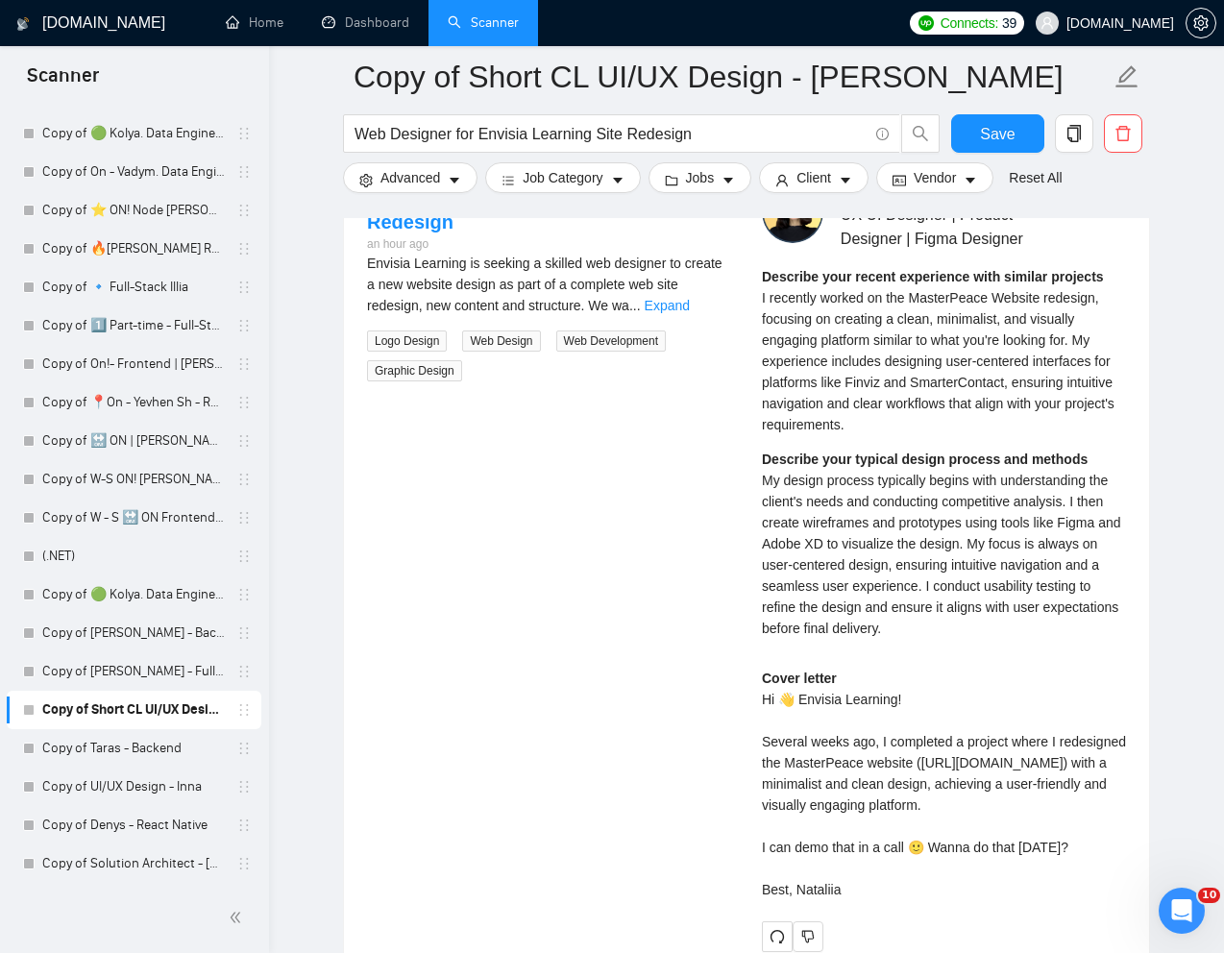
scroll to position [4028, 0]
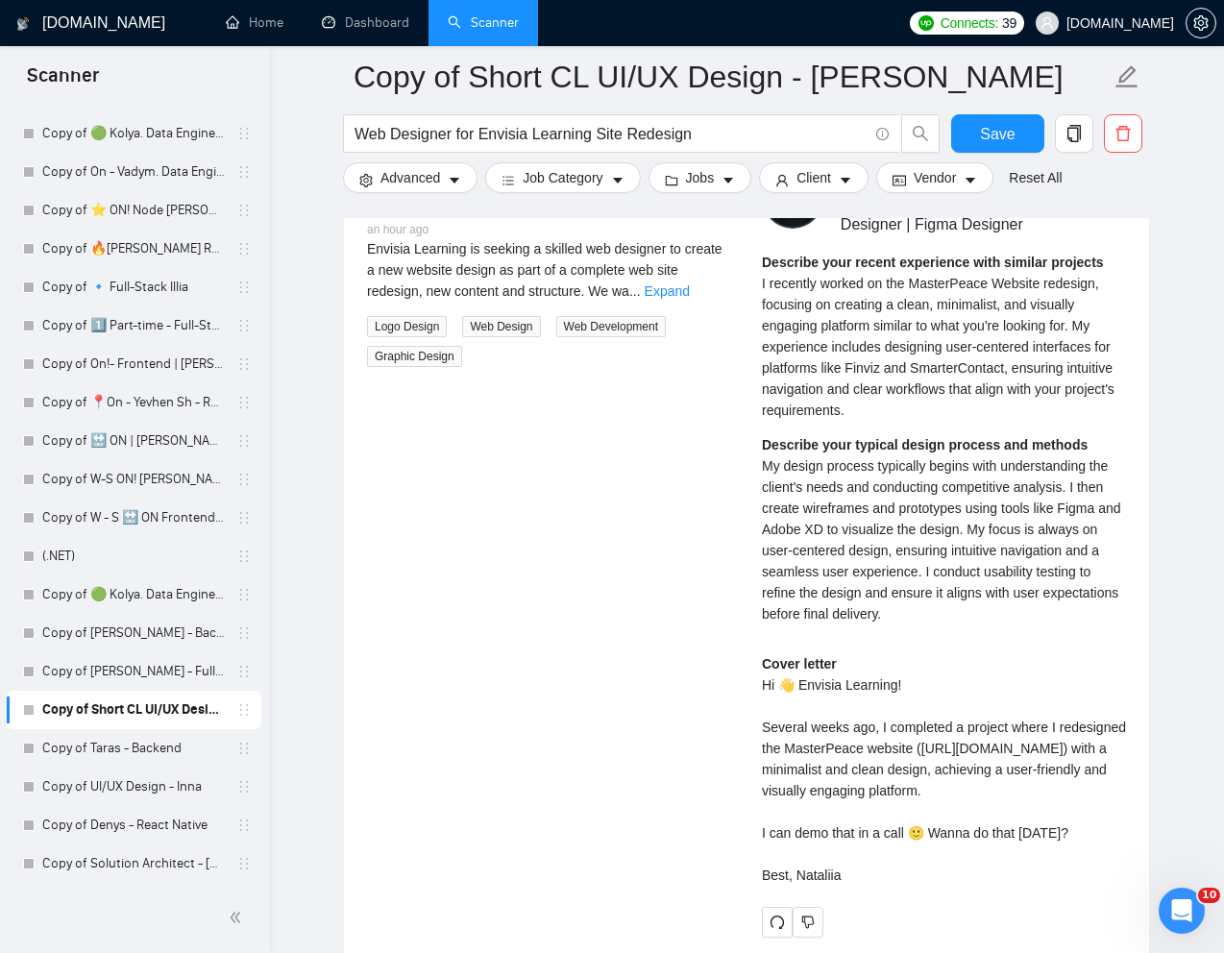
drag, startPoint x: 755, startPoint y: 685, endPoint x: 868, endPoint y: 909, distance: 250.9
click at [868, 909] on div "[PERSON_NAME] UX UI Designer | Product Designer | Figma Designer Describe your …" at bounding box center [943, 552] width 395 height 770
copy div "Hi 👋 Envisia Learning! Several weeks ago, I completed a project where I redesig…"
click at [861, 511] on span "My design process typically begins with understanding the client's needs and co…" at bounding box center [941, 539] width 359 height 163
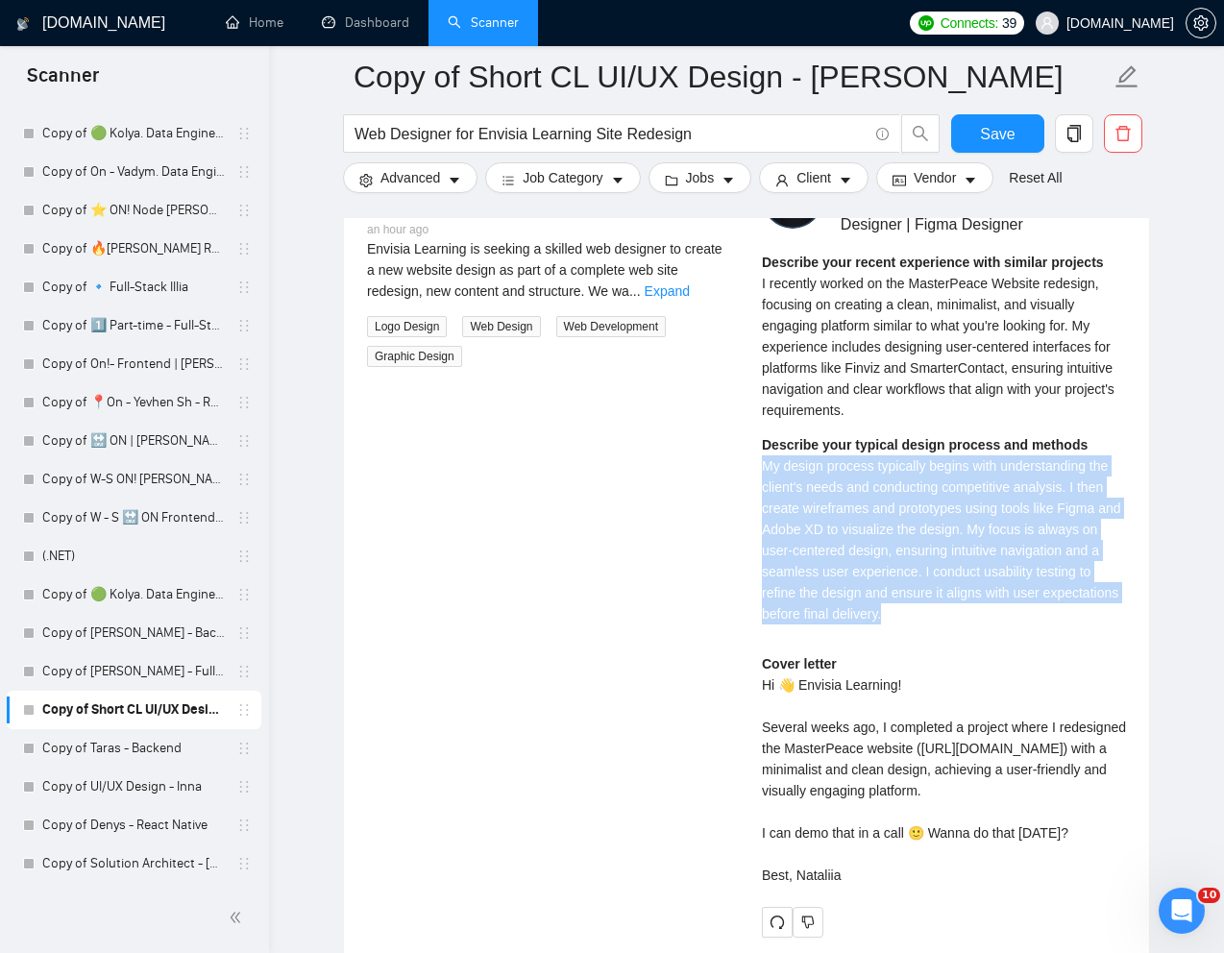
drag, startPoint x: 765, startPoint y: 466, endPoint x: 989, endPoint y: 621, distance: 272.9
click at [989, 621] on div "Describe your typical design process and methods My design process typically be…" at bounding box center [944, 529] width 364 height 190
copy span "My design process typically begins with understanding the client's needs and co…"
click at [896, 440] on strong "Describe your typical design process and methods" at bounding box center [925, 444] width 326 height 15
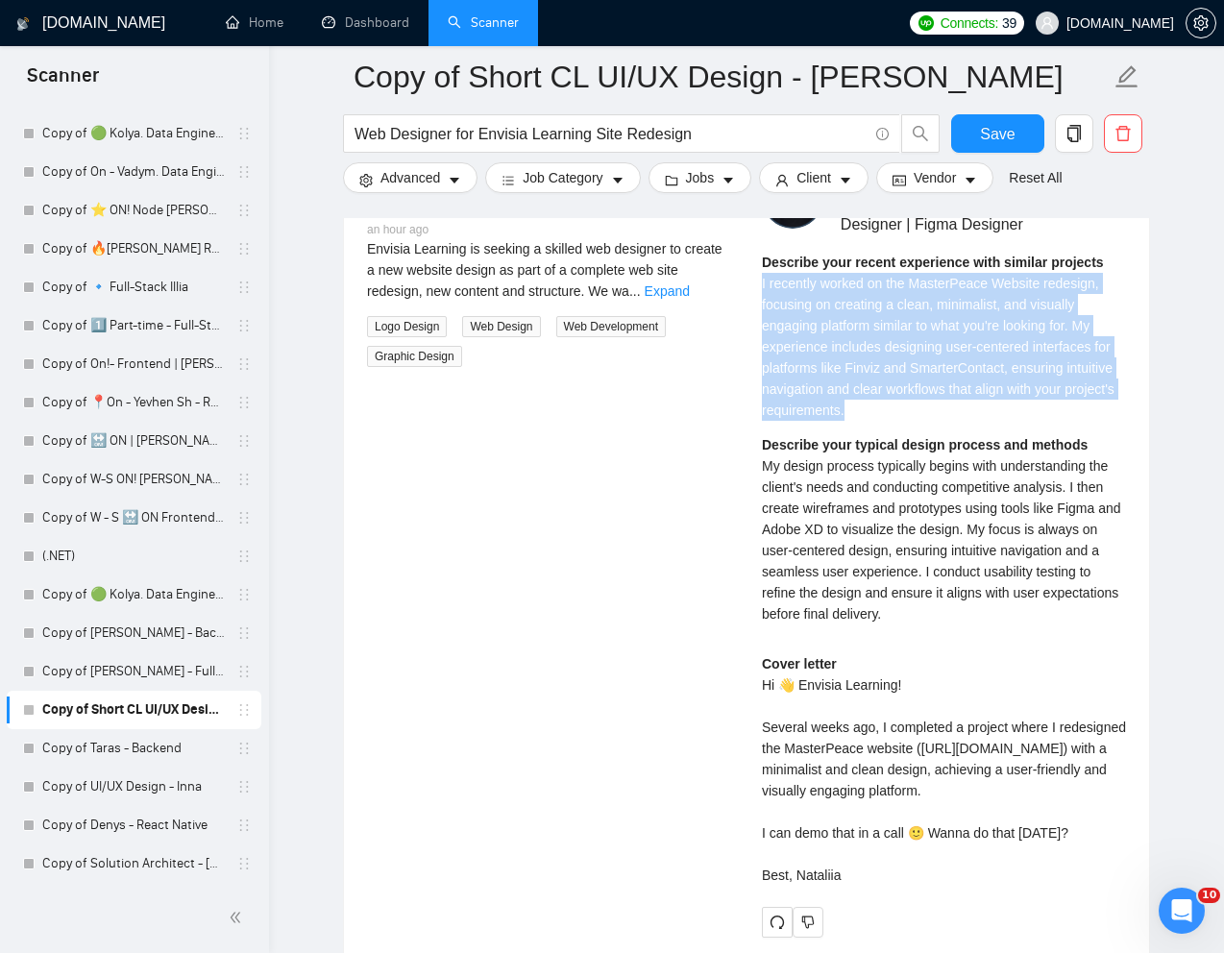
drag, startPoint x: 756, startPoint y: 281, endPoint x: 964, endPoint y: 419, distance: 250.2
click at [964, 419] on div "[PERSON_NAME] UX UI Designer | Product Designer | Figma Designer Describe your …" at bounding box center [943, 552] width 395 height 770
copy span "I recently worked on the MasterPeace Website redesign, focusing on creating a c…"
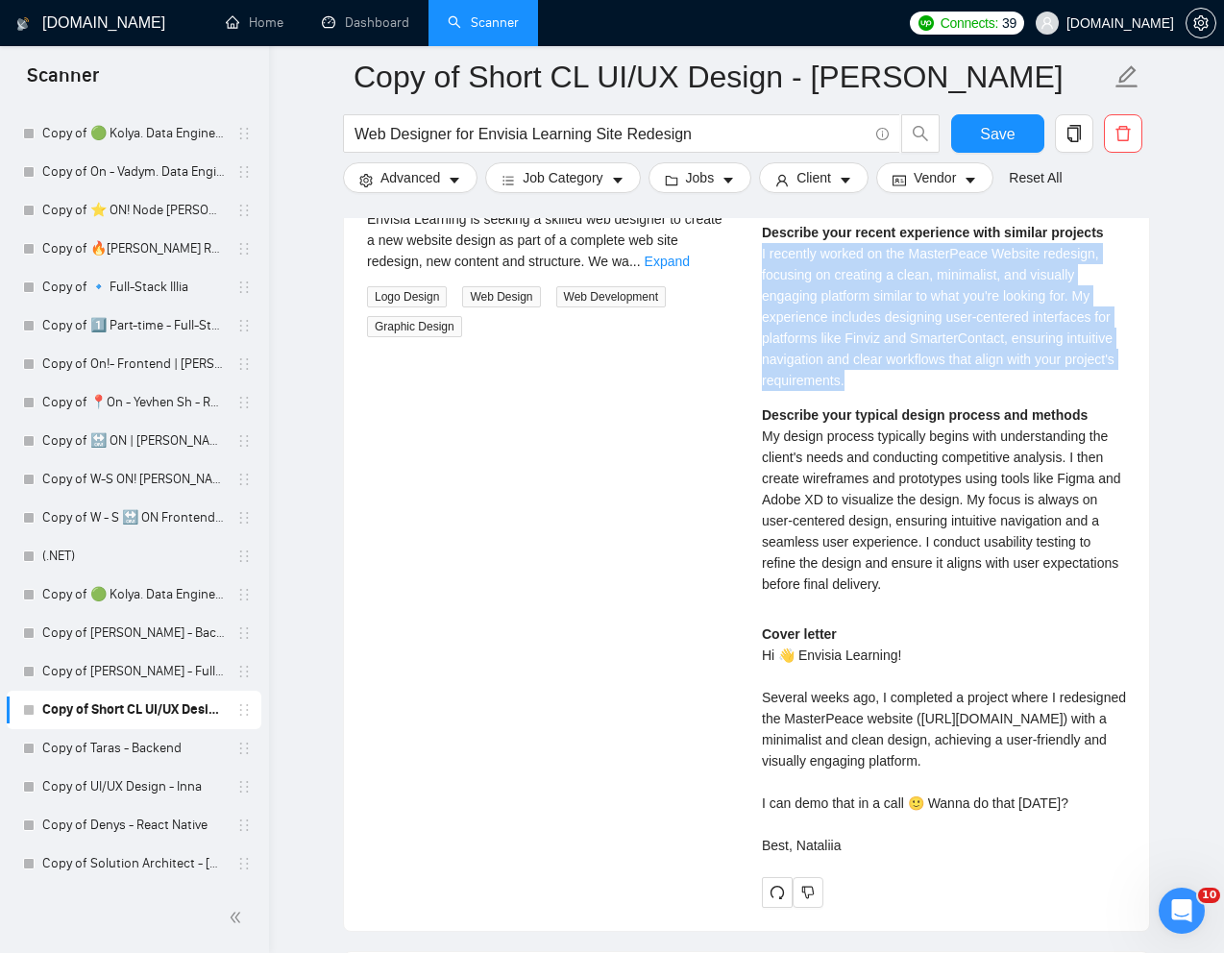
scroll to position [4072, 0]
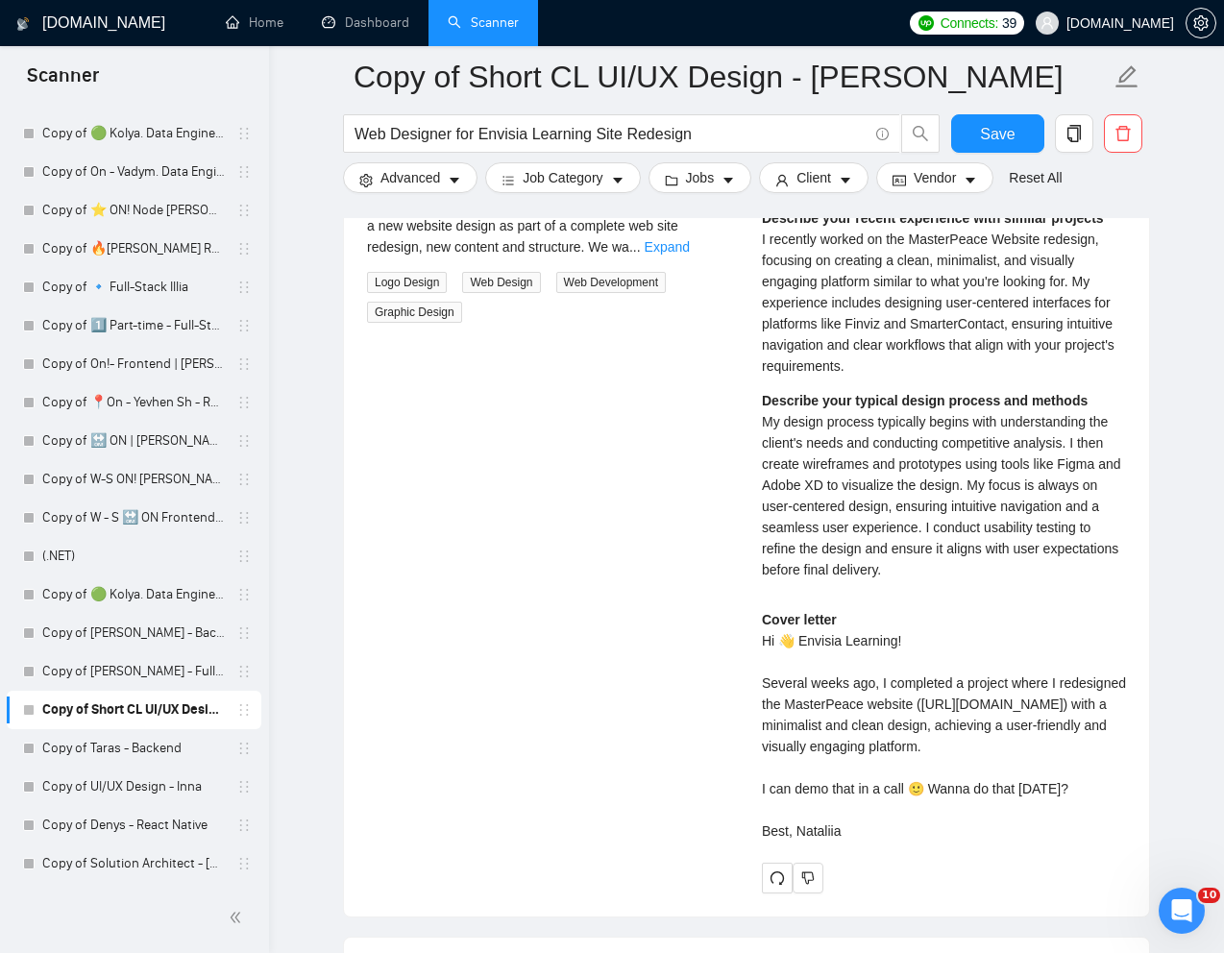
click at [777, 729] on div "Cover letter Hi 👋 Envisia Learning! Several weeks ago, I completed a project wh…" at bounding box center [944, 725] width 364 height 232
drag, startPoint x: 765, startPoint y: 726, endPoint x: 968, endPoint y: 752, distance: 205.3
click at [968, 752] on div "Cover letter Hi 👋 Envisia Learning! Several weeks ago, I completed a project wh…" at bounding box center [944, 725] width 364 height 232
copy div "ttps://[DOMAIN_NAME][URL])"
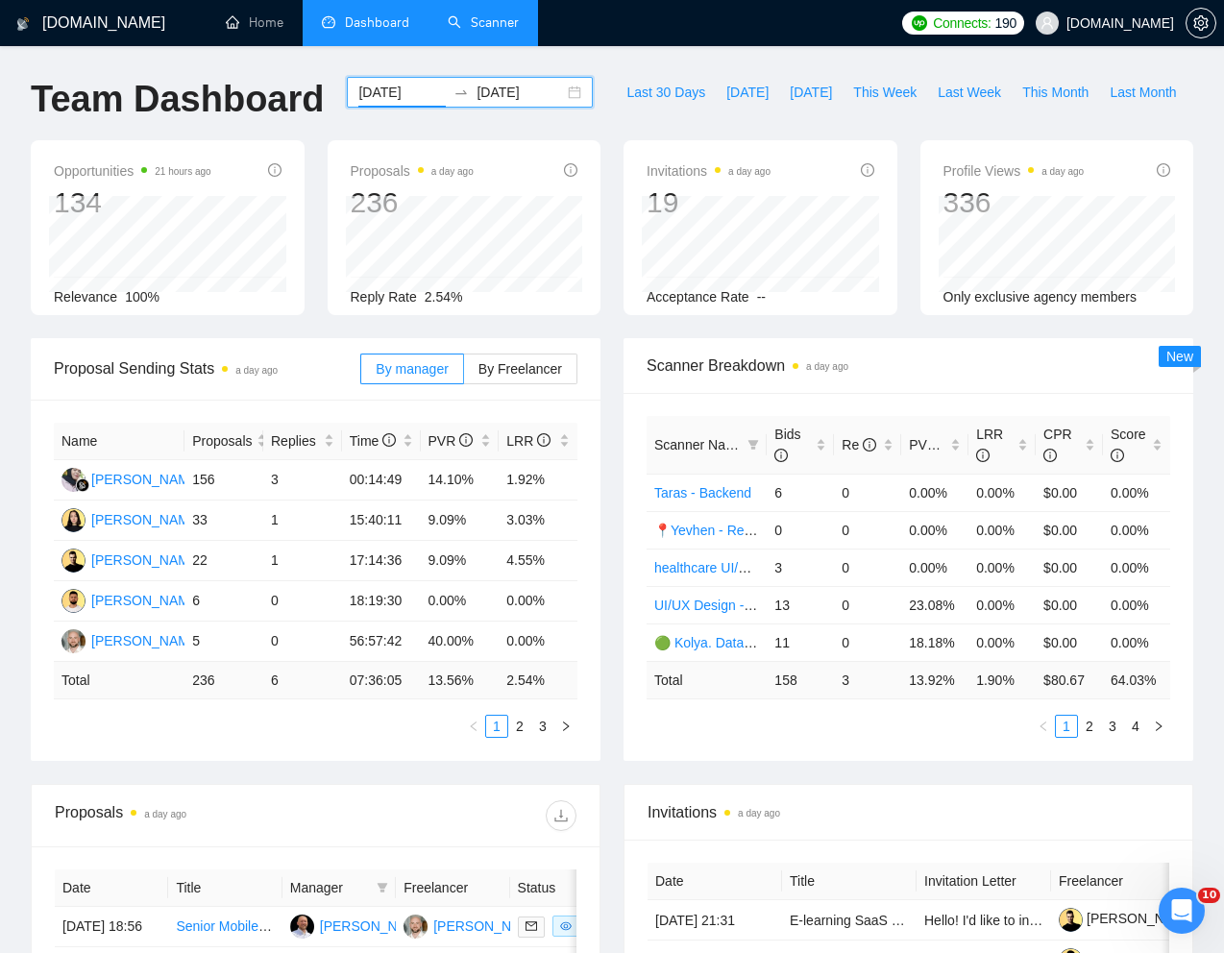
click at [480, 31] on link "Scanner" at bounding box center [483, 22] width 71 height 16
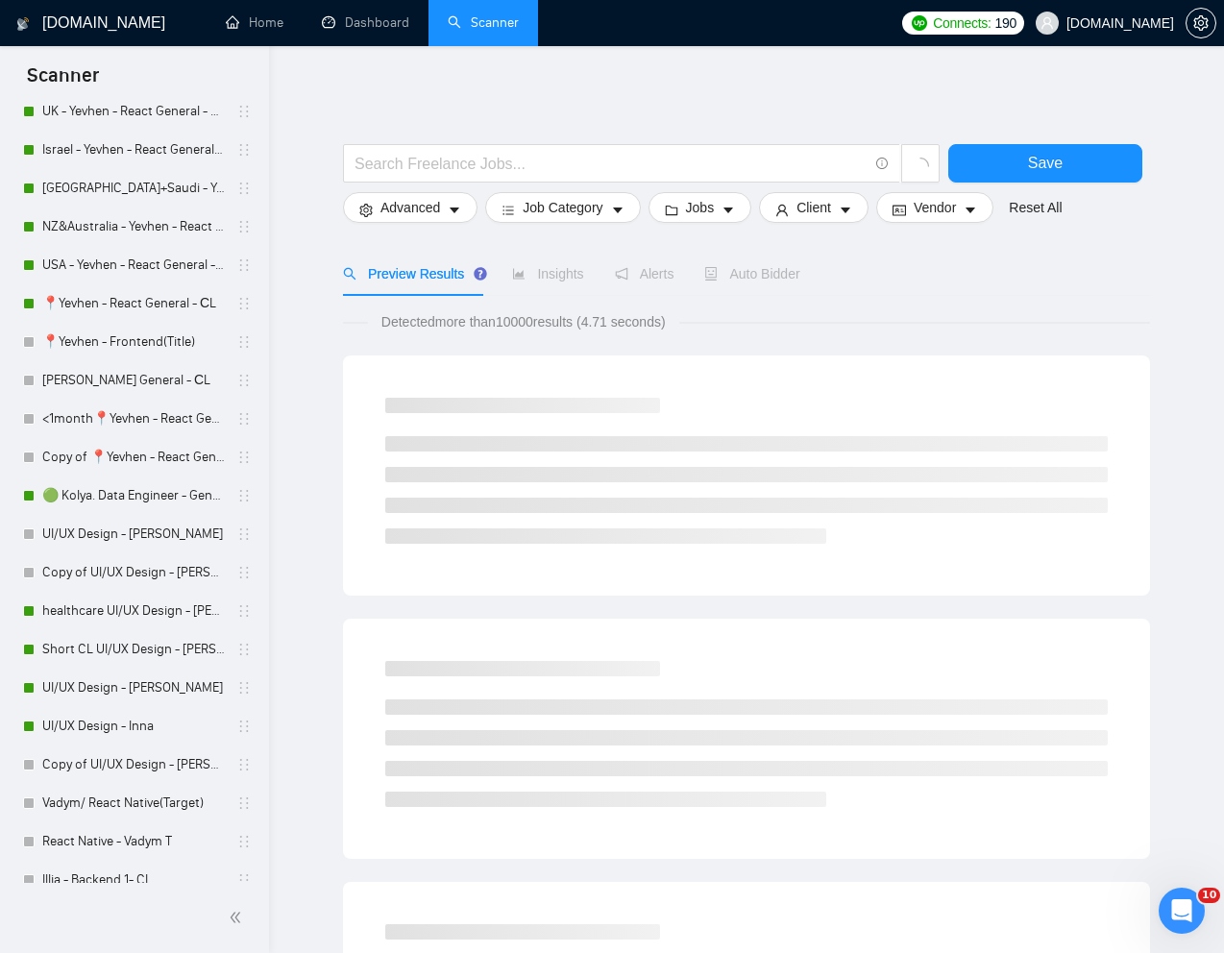
scroll to position [723, 0]
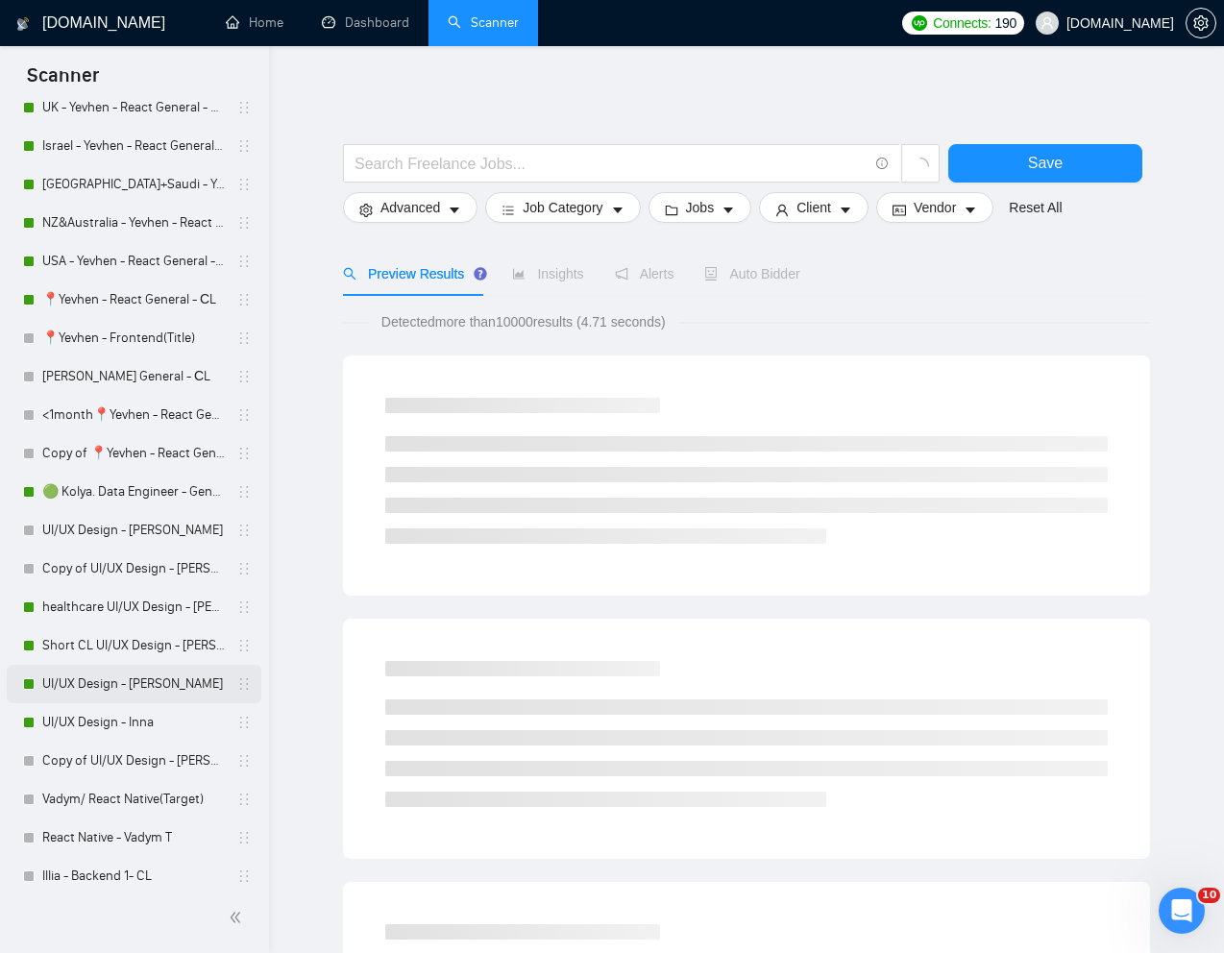
click at [93, 677] on link "UI/UX Design - [PERSON_NAME]" at bounding box center [133, 684] width 183 height 38
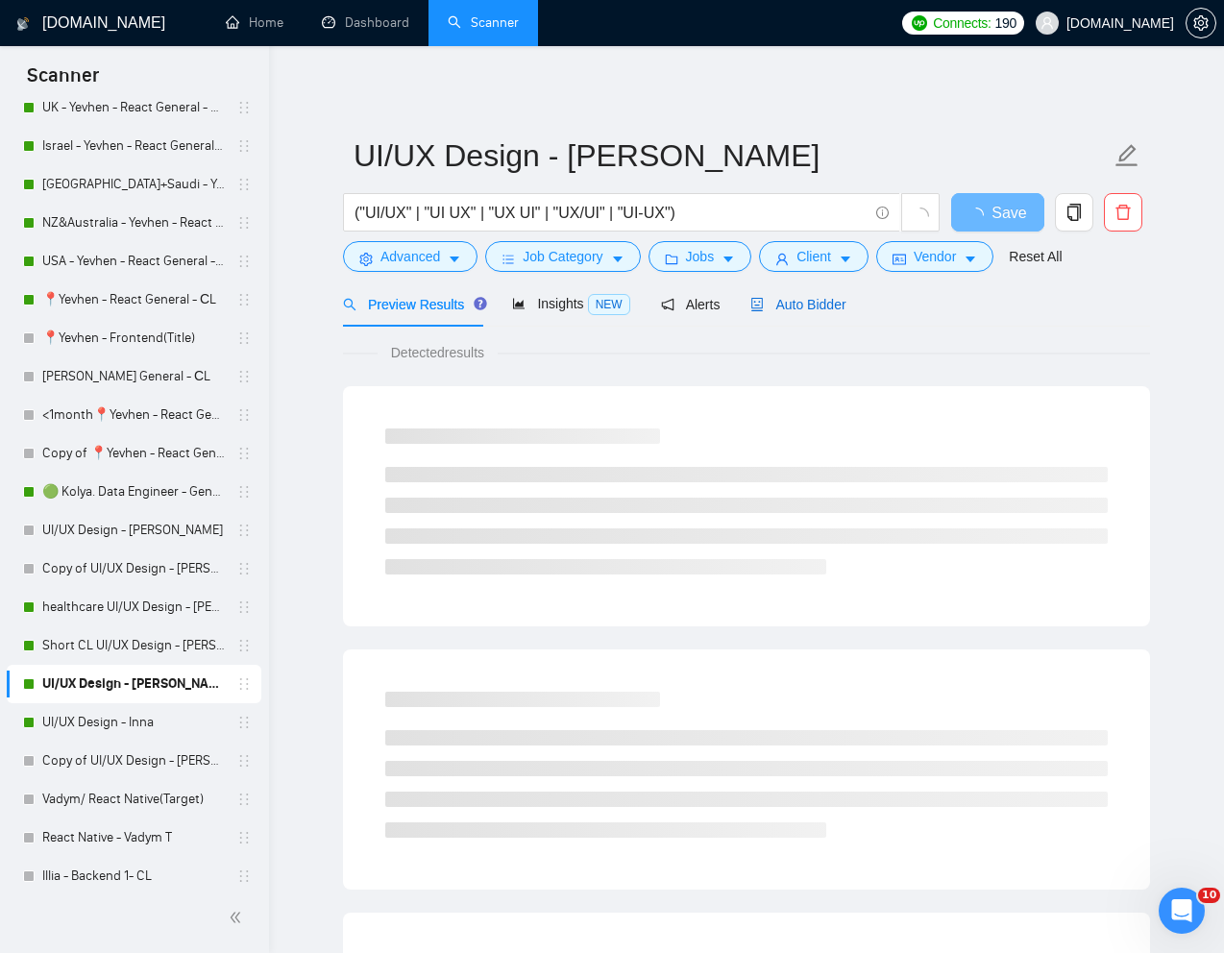
click at [803, 310] on span "Auto Bidder" at bounding box center [797, 304] width 95 height 15
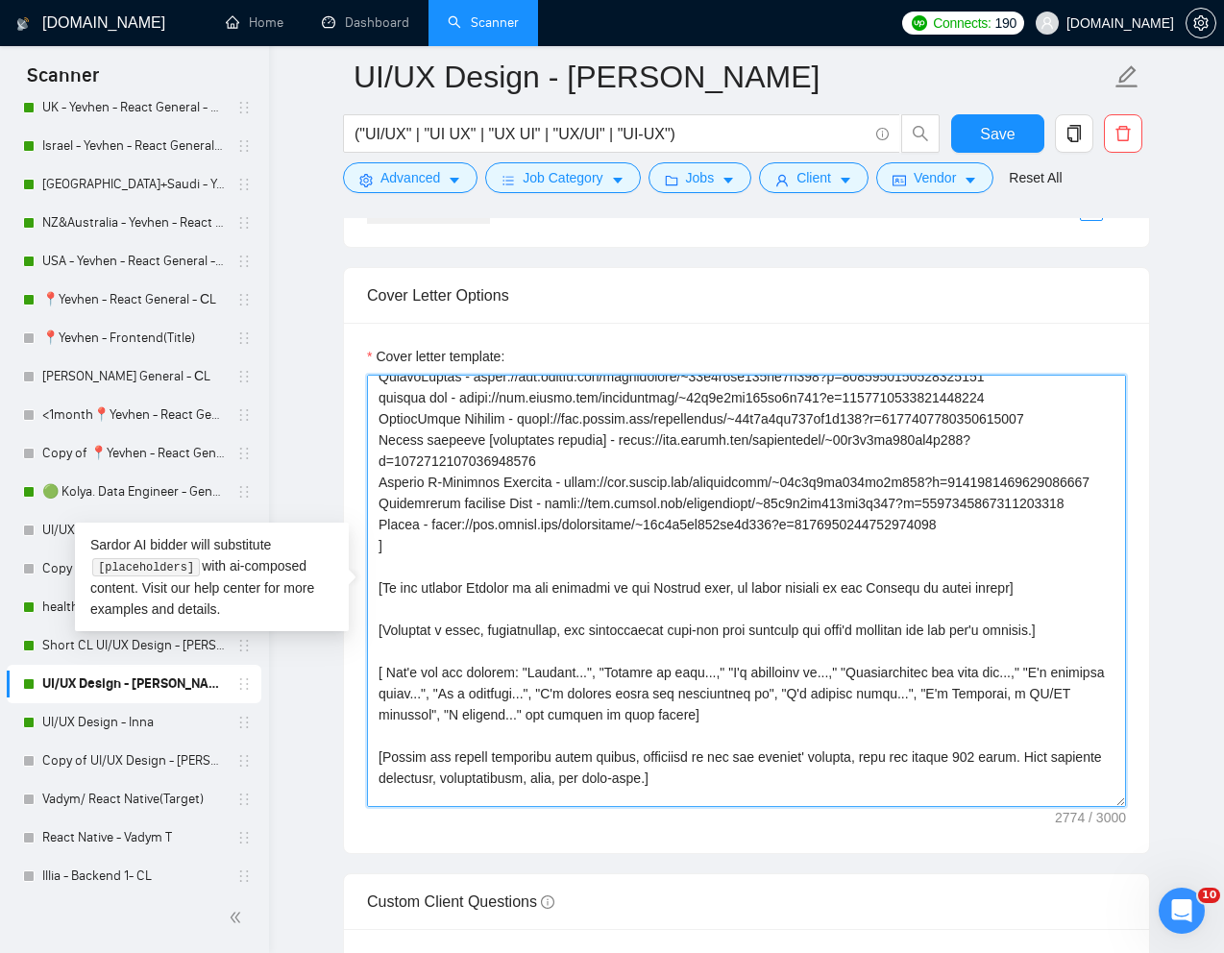
scroll to position [598, 0]
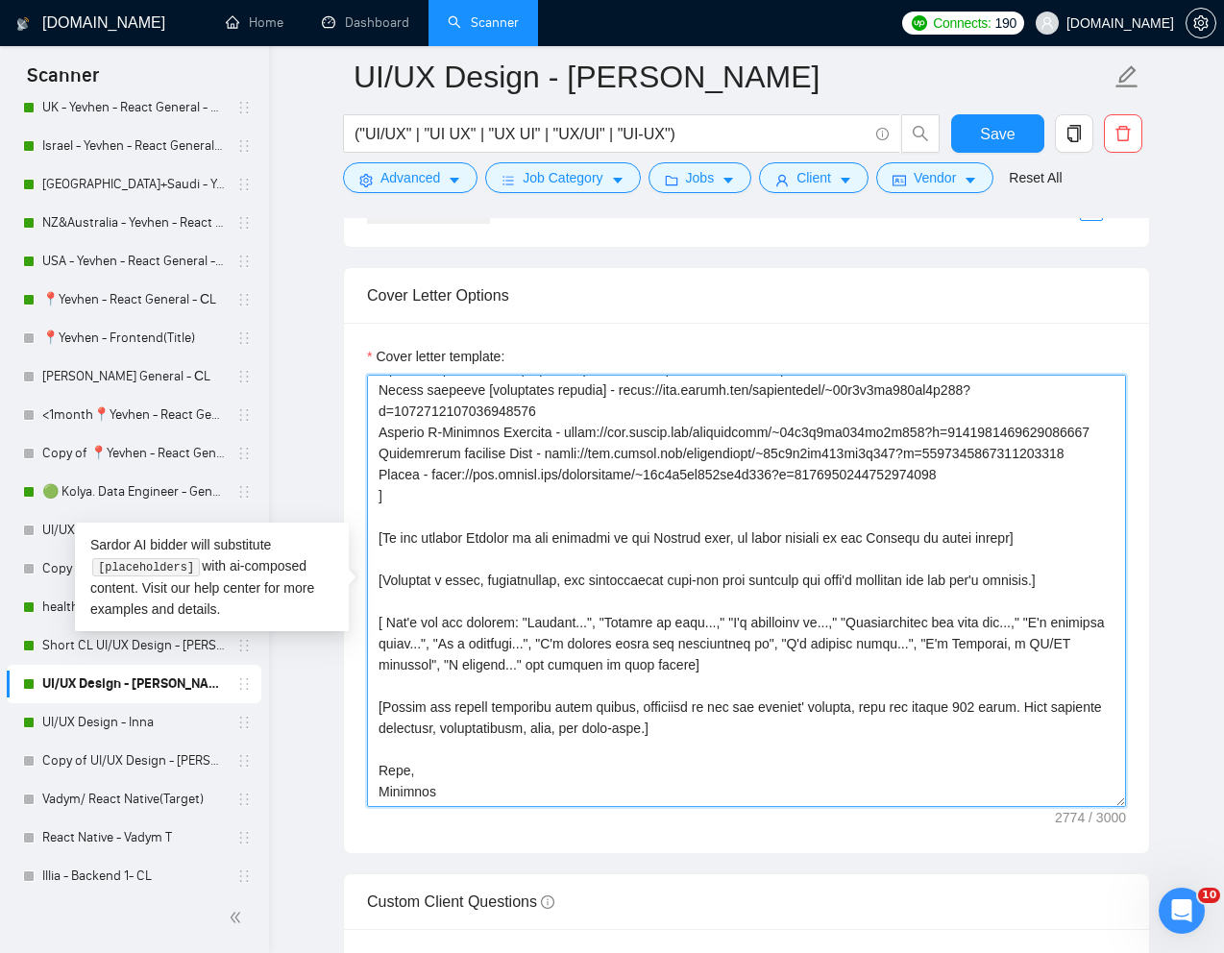
drag, startPoint x: 383, startPoint y: 521, endPoint x: 379, endPoint y: 532, distance: 12.2
click at [379, 532] on textarea "Cover letter template:" at bounding box center [746, 591] width 759 height 432
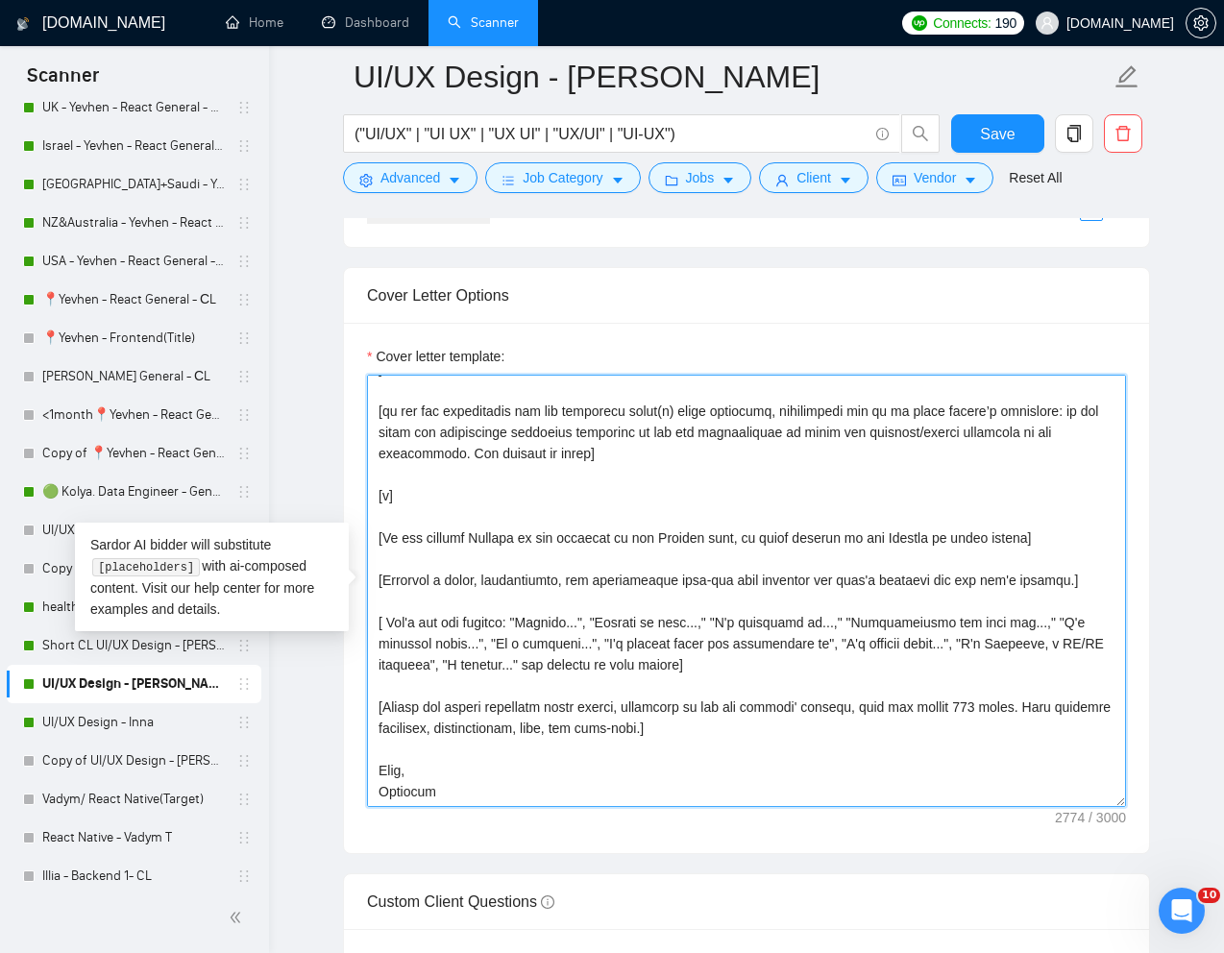
scroll to position [302, 0]
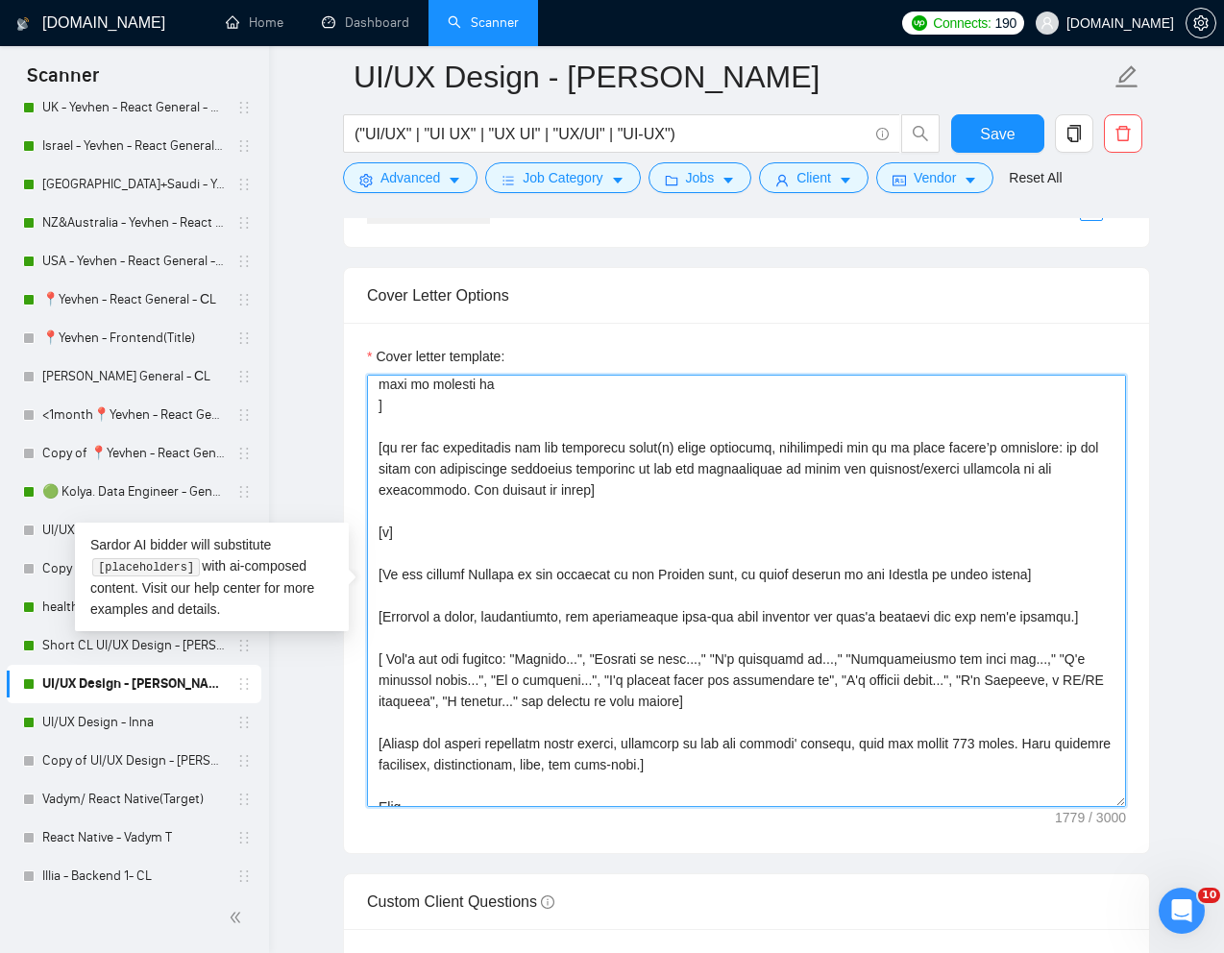
type textarea "[Write a personal greeting using the "Hi❗" and client's name or company name (i…"
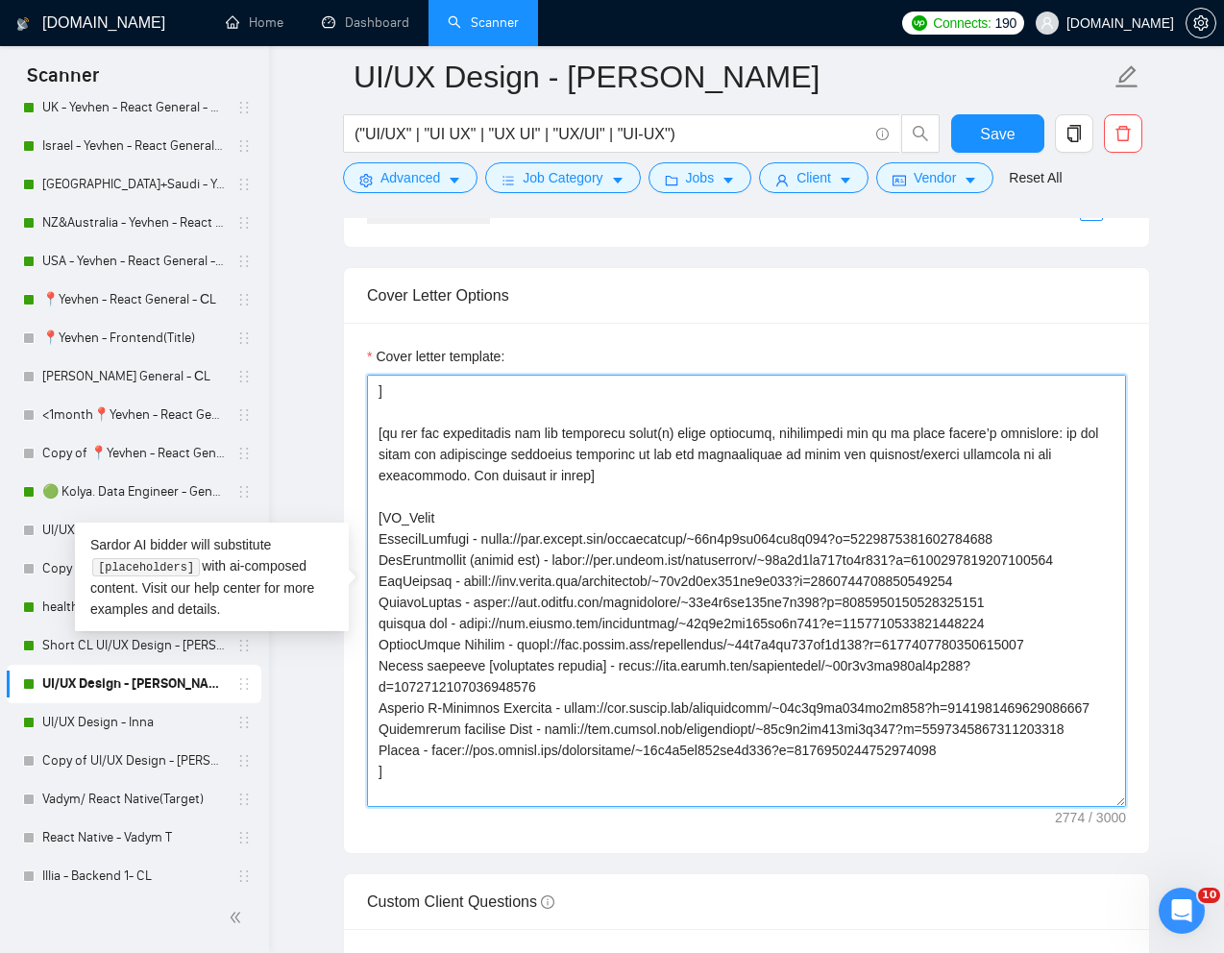
scroll to position [307, 0]
